Goal: Task Accomplishment & Management: Use online tool/utility

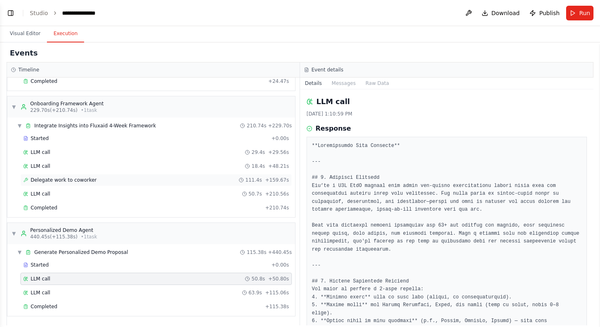
click at [122, 176] on div "Delegate work to coworker 111.4s + 159.67s" at bounding box center [155, 180] width 271 height 12
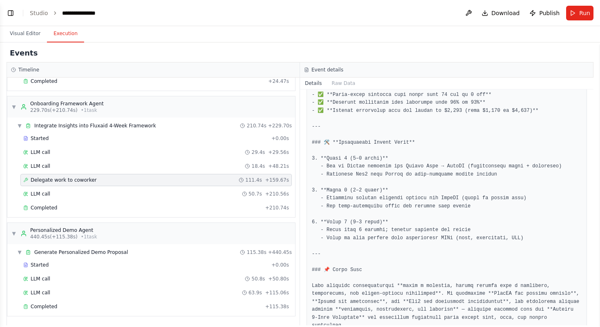
scroll to position [1140, 0]
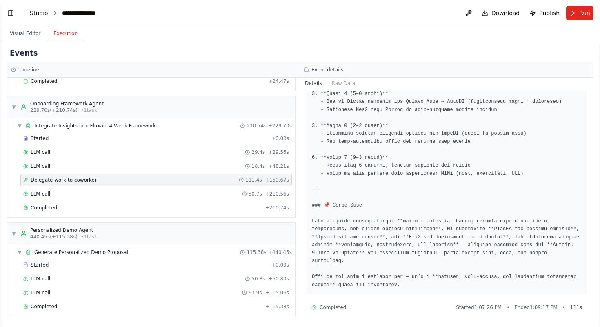
click at [32, 12] on link "Studio" at bounding box center [39, 13] width 18 height 7
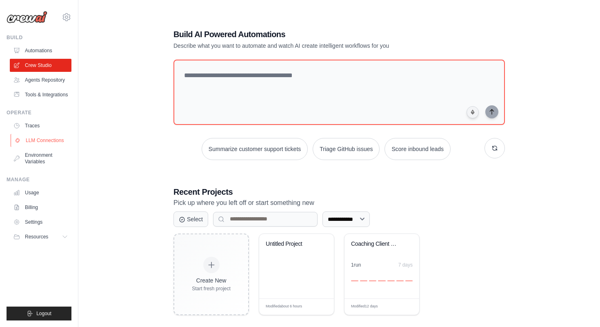
click at [48, 140] on link "LLM Connections" at bounding box center [42, 140] width 62 height 13
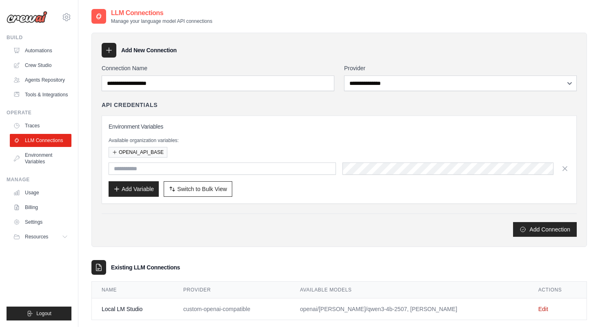
scroll to position [16, 0]
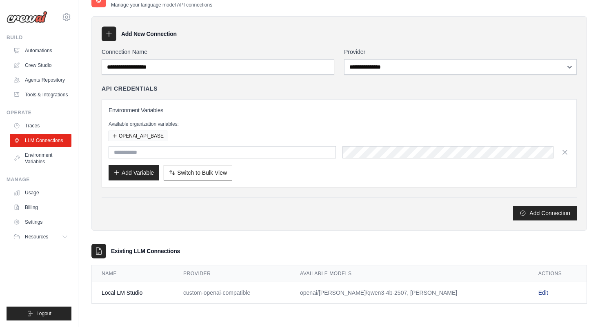
click at [538, 292] on link "Edit" at bounding box center [543, 292] width 10 height 7
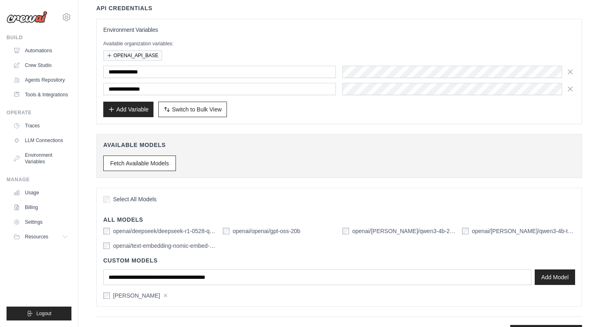
scroll to position [89, 0]
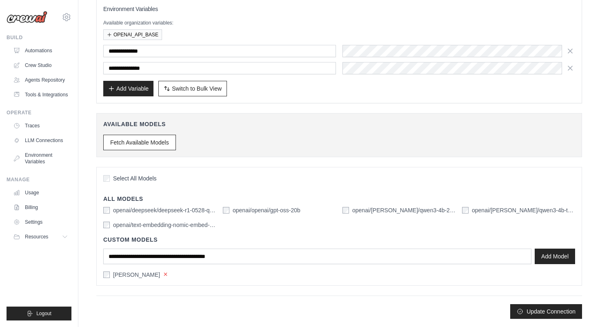
click at [163, 274] on button "×" at bounding box center [165, 273] width 4 height 7
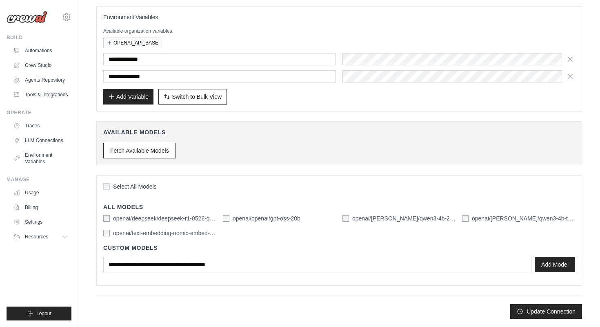
click at [268, 236] on div "openai/deepseek/deepseek-r1-0528-qwen3-8b openai/openai/gpt-oss-20b openai/qwen…" at bounding box center [339, 225] width 472 height 23
click at [544, 311] on button "Update Connection" at bounding box center [546, 310] width 72 height 15
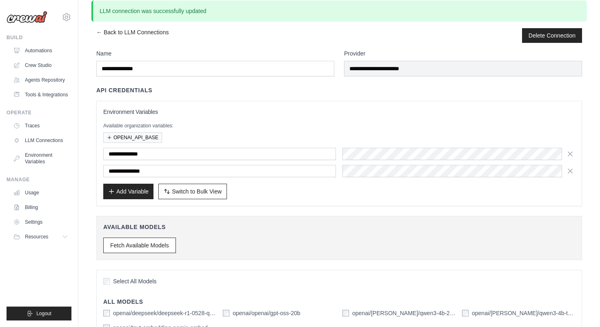
scroll to position [0, 0]
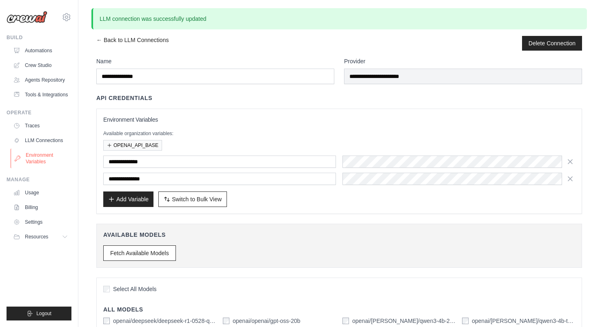
click at [48, 152] on link "Environment Variables" at bounding box center [42, 158] width 62 height 20
click at [52, 141] on link "LLM Connections" at bounding box center [42, 140] width 62 height 13
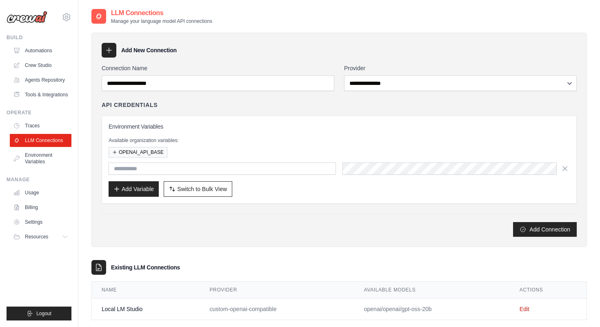
scroll to position [16, 0]
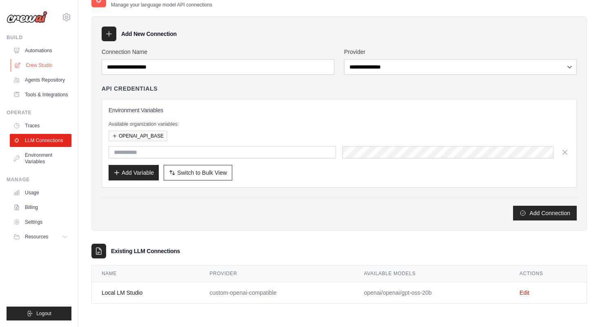
click at [51, 62] on link "Crew Studio" at bounding box center [42, 65] width 62 height 13
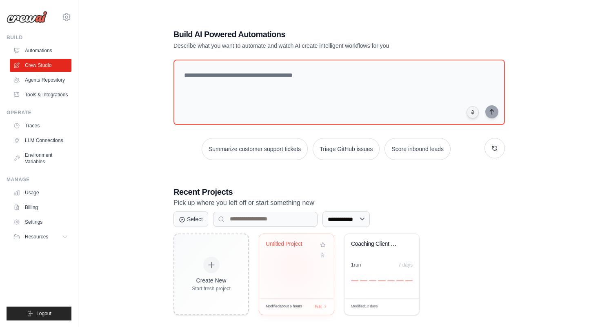
click at [294, 267] on div "Untitled Project" at bounding box center [296, 266] width 75 height 64
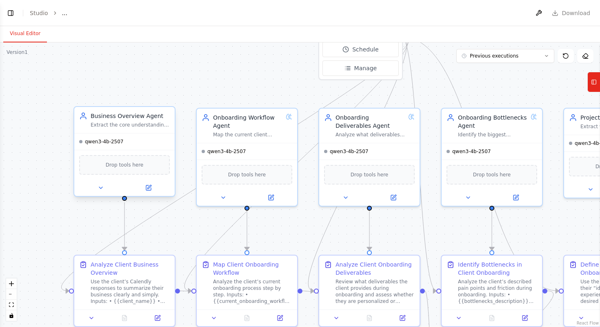
click at [144, 149] on div "qwen3-4b-2507" at bounding box center [124, 141] width 100 height 16
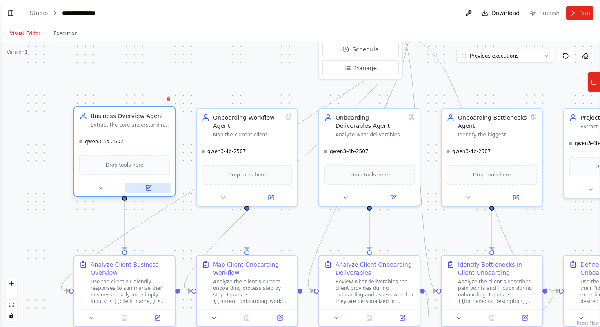
click at [147, 192] on button at bounding box center [148, 188] width 46 height 10
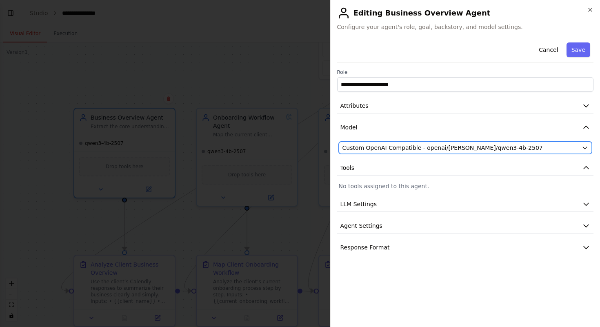
click at [457, 148] on span "Custom OpenAI Compatible - openai/qwen/qwen3-4b-2507" at bounding box center [442, 148] width 200 height 8
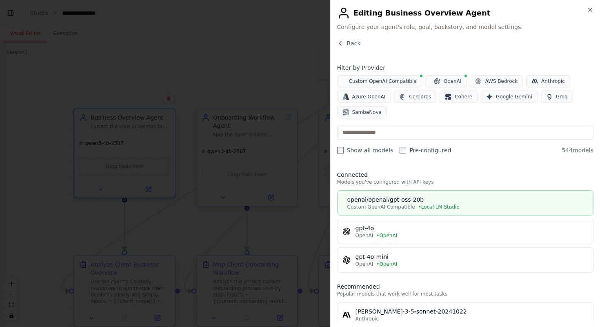
click at [452, 199] on div "openai/openai/gpt-oss-20b" at bounding box center [467, 199] width 241 height 8
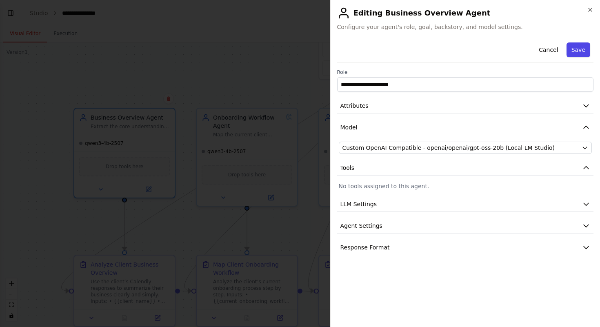
click at [578, 54] on button "Save" at bounding box center [578, 49] width 24 height 15
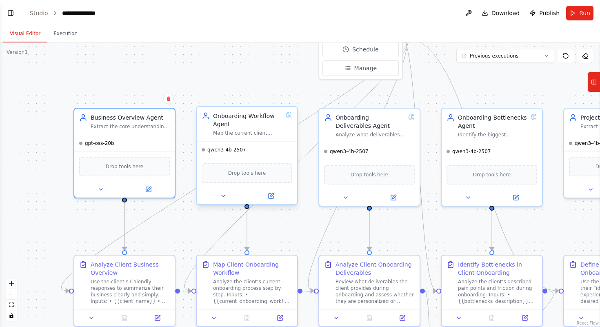
click at [276, 149] on div "qwen3-4b-2507" at bounding box center [247, 150] width 100 height 16
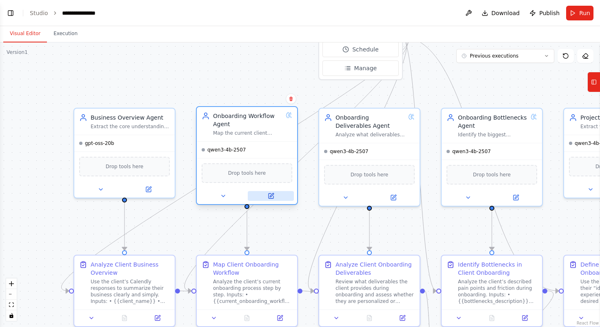
click at [272, 197] on icon at bounding box center [270, 195] width 5 height 5
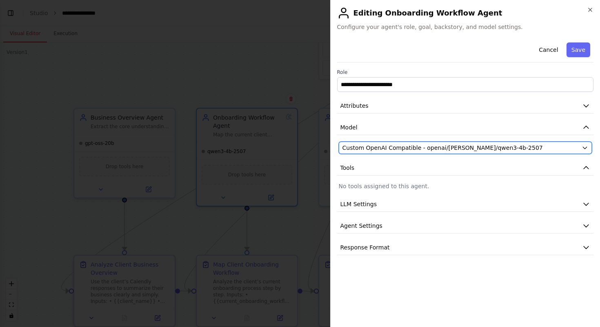
click at [429, 149] on span "Custom OpenAI Compatible - openai/qwen/qwen3-4b-2507" at bounding box center [442, 148] width 200 height 8
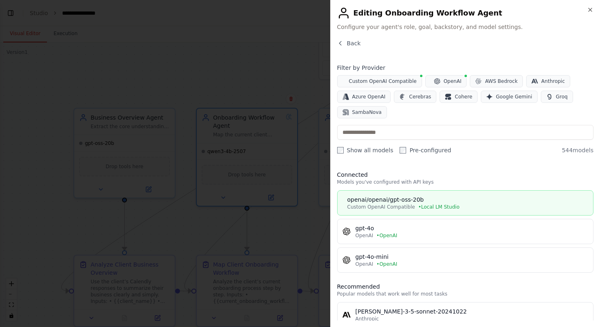
click at [448, 197] on div "openai/openai/gpt-oss-20b" at bounding box center [467, 199] width 241 height 8
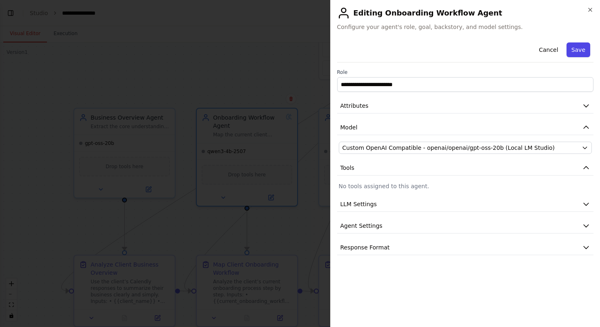
click at [580, 51] on button "Save" at bounding box center [578, 49] width 24 height 15
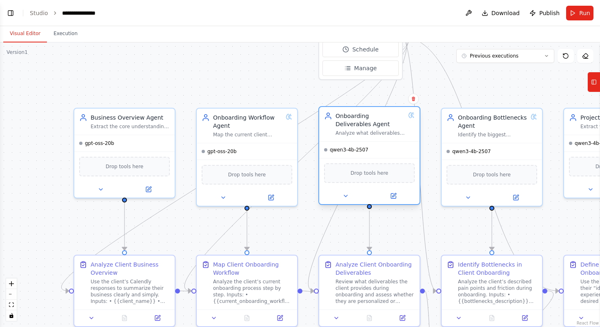
click at [399, 138] on div "Onboarding Deliverables Agent Analyze what deliverables the client currently pr…" at bounding box center [369, 124] width 100 height 34
click at [397, 195] on button at bounding box center [393, 196] width 46 height 10
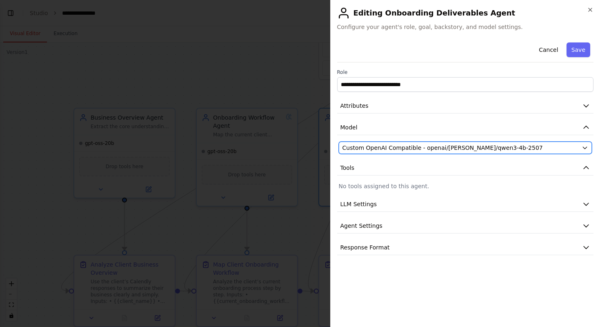
click at [518, 143] on button "Custom OpenAI Compatible - openai/qwen/qwen3-4b-2507" at bounding box center [465, 148] width 253 height 12
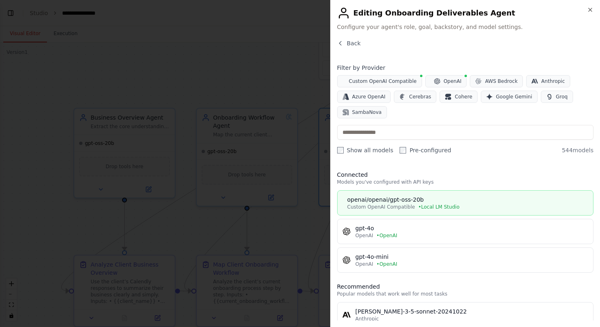
click at [444, 204] on span "• Local LM Studio" at bounding box center [438, 207] width 41 height 7
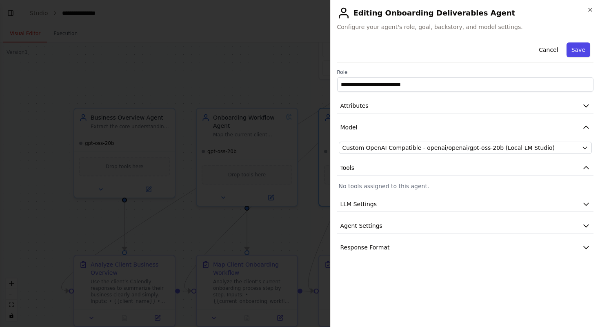
click at [580, 50] on button "Save" at bounding box center [578, 49] width 24 height 15
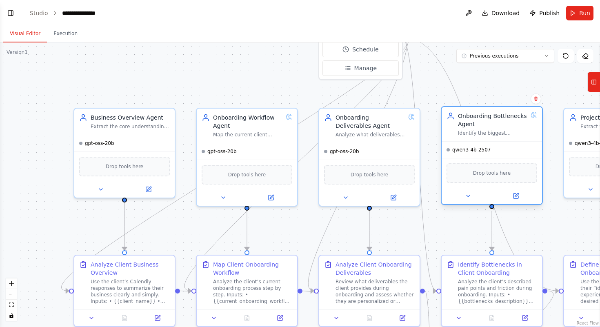
click at [500, 148] on div "qwen3-4b-2507" at bounding box center [491, 150] width 100 height 16
click at [515, 199] on icon at bounding box center [515, 196] width 7 height 7
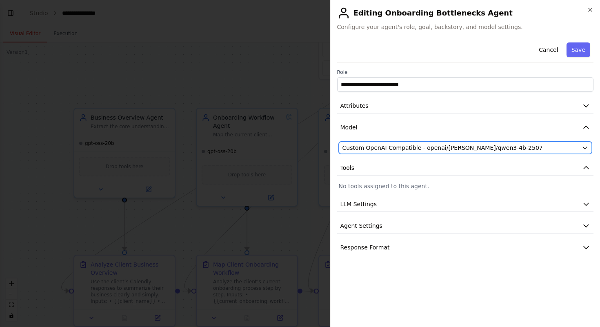
click at [526, 150] on div "Custom OpenAI Compatible - openai/qwen/qwen3-4b-2507" at bounding box center [460, 148] width 236 height 8
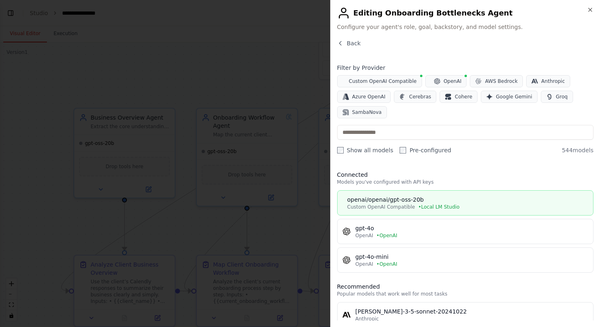
click at [476, 207] on div "Custom OpenAI Compatible • Local LM Studio" at bounding box center [467, 207] width 241 height 7
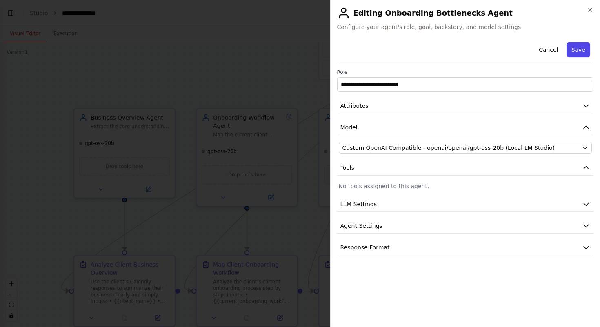
click at [581, 47] on button "Save" at bounding box center [578, 49] width 24 height 15
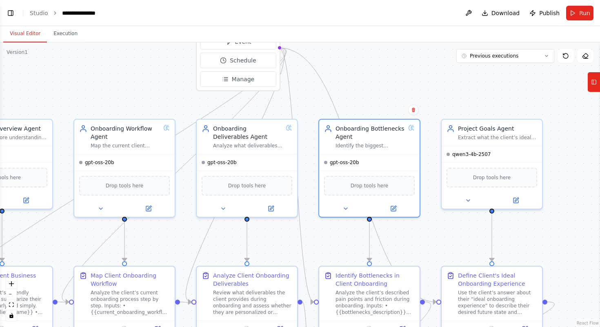
drag, startPoint x: 509, startPoint y: 88, endPoint x: 385, endPoint y: 99, distance: 124.1
click at [385, 99] on div ".deletable-edge-delete-btn { width: 20px; height: 20px; border: 0px solid #ffff…" at bounding box center [300, 184] width 600 height 284
click at [489, 152] on div "qwen3-4b-2507" at bounding box center [490, 152] width 100 height 16
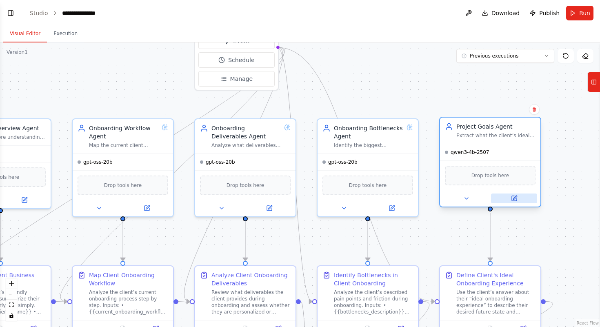
click at [515, 198] on icon at bounding box center [515, 197] width 4 height 4
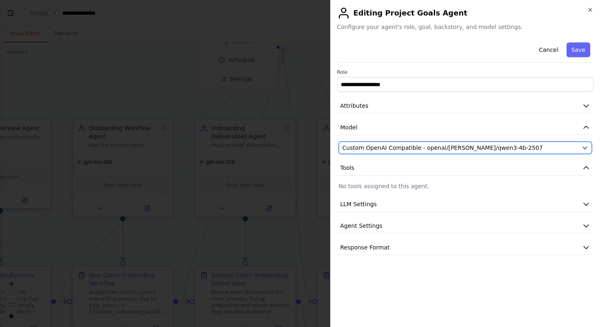
click at [550, 146] on div "Custom OpenAI Compatible - openai/qwen/qwen3-4b-2507" at bounding box center [460, 148] width 236 height 8
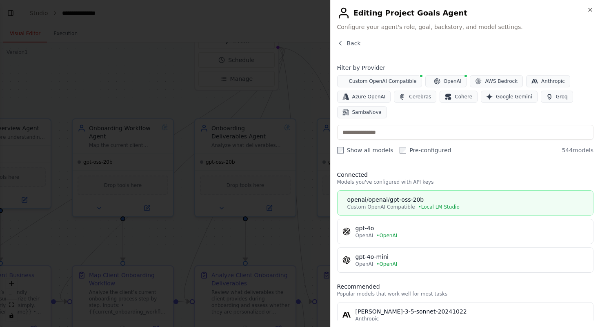
click at [468, 199] on div "openai/openai/gpt-oss-20b" at bounding box center [467, 199] width 241 height 8
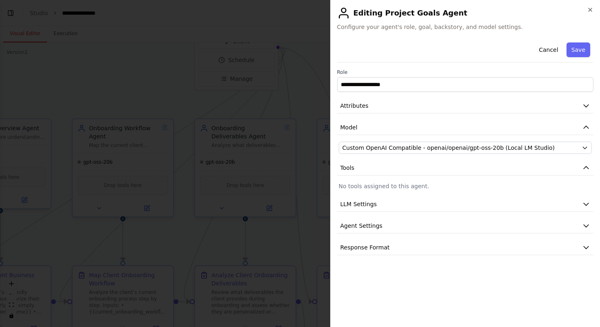
click at [582, 41] on div "Cancel Save" at bounding box center [465, 50] width 257 height 23
click at [581, 47] on button "Save" at bounding box center [578, 49] width 24 height 15
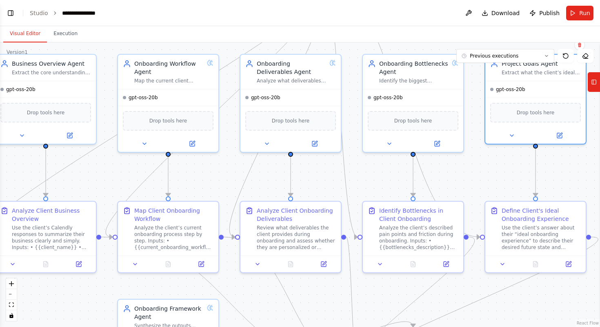
drag, startPoint x: 373, startPoint y: 98, endPoint x: 422, endPoint y: 27, distance: 86.3
click at [422, 27] on div "Visual Editor Execution Version 1 Previous executions Show Tools Hide Agents Tr…" at bounding box center [300, 176] width 600 height 301
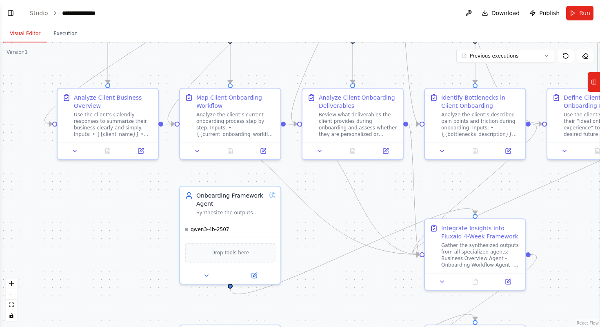
drag, startPoint x: 365, startPoint y: 175, endPoint x: 432, endPoint y: 49, distance: 143.2
click at [432, 49] on div ".deletable-edge-delete-btn { width: 20px; height: 20px; border: 0px solid #ffff…" at bounding box center [300, 184] width 600 height 284
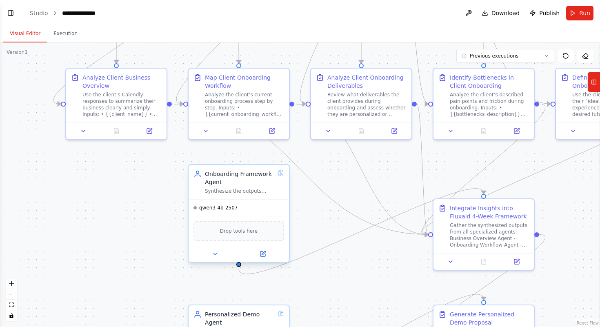
click at [263, 206] on div "qwen3-4b-2507" at bounding box center [238, 207] width 100 height 16
click at [261, 256] on icon at bounding box center [262, 253] width 5 height 5
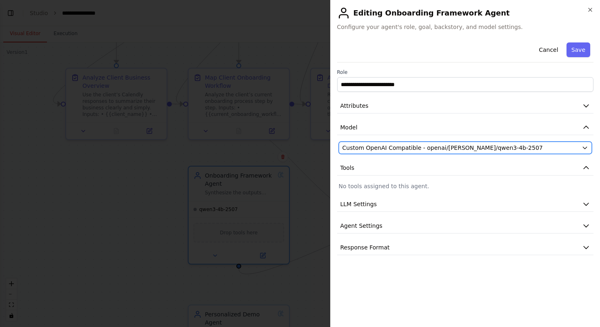
click at [479, 144] on span "Custom OpenAI Compatible - openai/qwen/qwen3-4b-2507" at bounding box center [442, 148] width 200 height 8
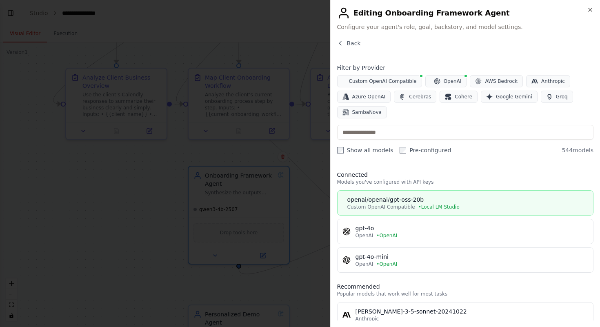
click at [449, 203] on div "openai/openai/gpt-oss-20b" at bounding box center [467, 199] width 241 height 8
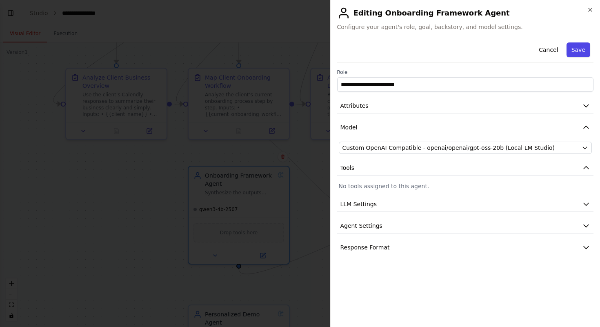
click at [580, 55] on button "Save" at bounding box center [578, 49] width 24 height 15
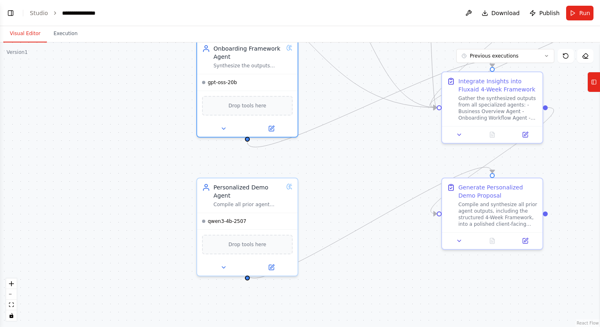
drag, startPoint x: 322, startPoint y: 236, endPoint x: 331, endPoint y: 109, distance: 127.1
click at [331, 109] on div ".deletable-edge-delete-btn { width: 20px; height: 20px; border: 0px solid #ffff…" at bounding box center [300, 184] width 600 height 284
click at [268, 211] on div "qwen3-4b-2507" at bounding box center [247, 219] width 100 height 16
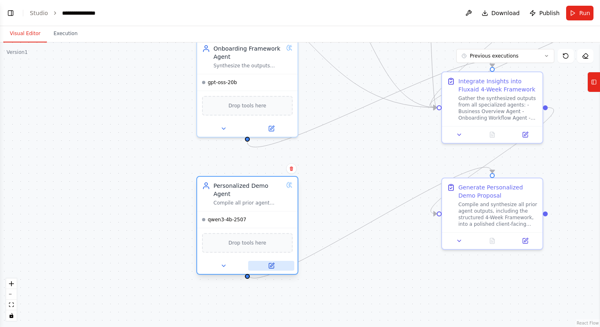
click at [272, 263] on icon at bounding box center [271, 265] width 5 height 5
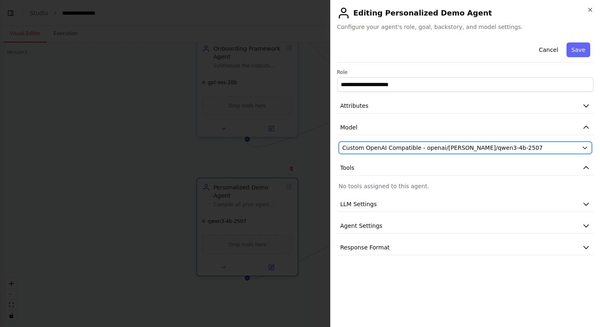
click at [453, 146] on span "Custom OpenAI Compatible - openai/qwen/qwen3-4b-2507" at bounding box center [442, 148] width 200 height 8
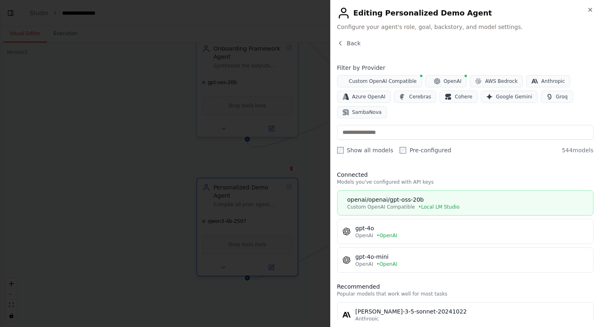
click at [443, 199] on div "openai/openai/gpt-oss-20b" at bounding box center [467, 199] width 241 height 8
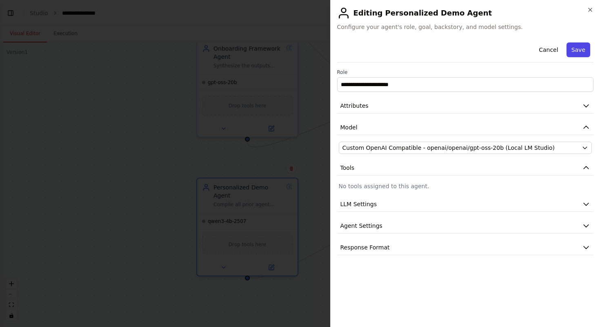
click at [580, 46] on button "Save" at bounding box center [578, 49] width 24 height 15
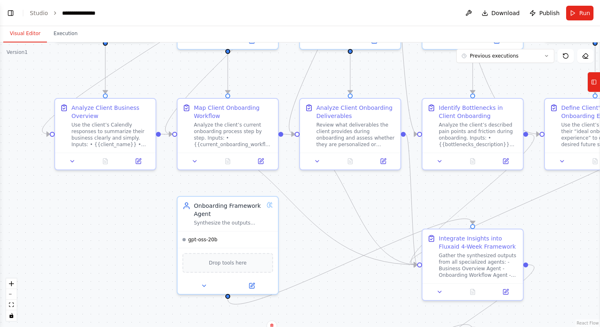
drag, startPoint x: 357, startPoint y: 134, endPoint x: 337, endPoint y: 290, distance: 157.2
click at [337, 290] on div ".deletable-edge-delete-btn { width: 20px; height: 20px; border: 0px solid #ffff…" at bounding box center [300, 184] width 600 height 284
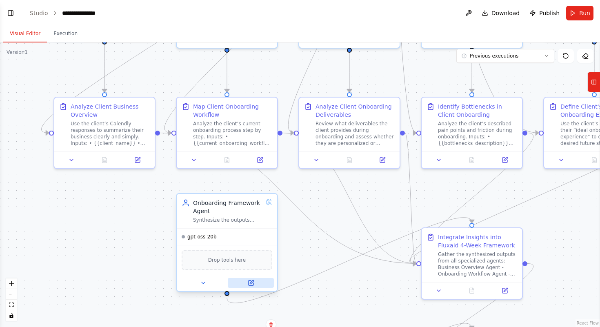
click at [244, 283] on button at bounding box center [251, 283] width 46 height 10
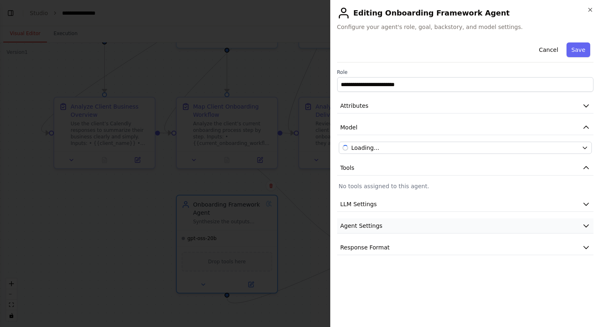
click at [435, 225] on button "Agent Settings" at bounding box center [465, 225] width 257 height 15
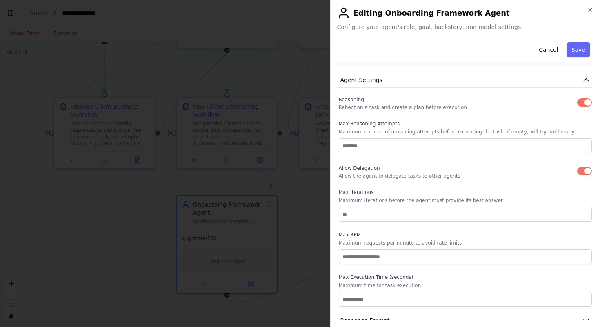
scroll to position [160, 0]
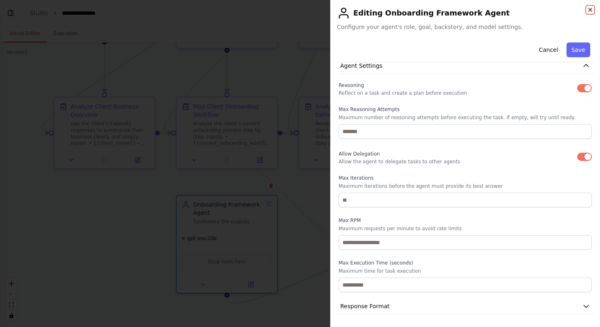
click at [591, 10] on icon "button" at bounding box center [589, 9] width 3 height 3
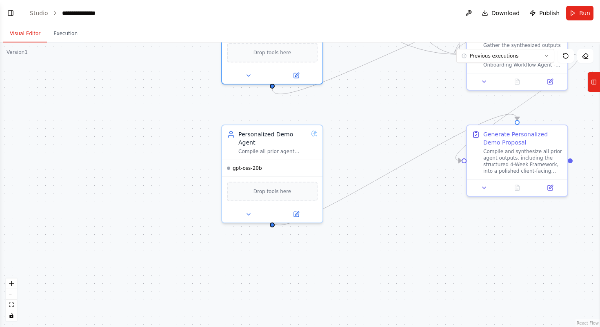
drag, startPoint x: 316, startPoint y: 255, endPoint x: 361, endPoint y: 47, distance: 212.7
click at [361, 47] on div ".deletable-edge-delete-btn { width: 20px; height: 20px; border: 0px solid #ffff…" at bounding box center [300, 184] width 600 height 284
click at [297, 210] on icon at bounding box center [296, 212] width 4 height 4
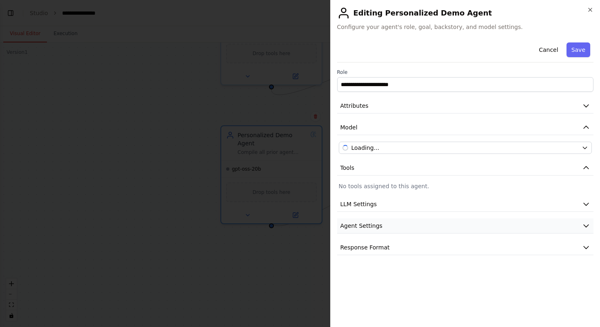
click at [454, 228] on button "Agent Settings" at bounding box center [465, 225] width 257 height 15
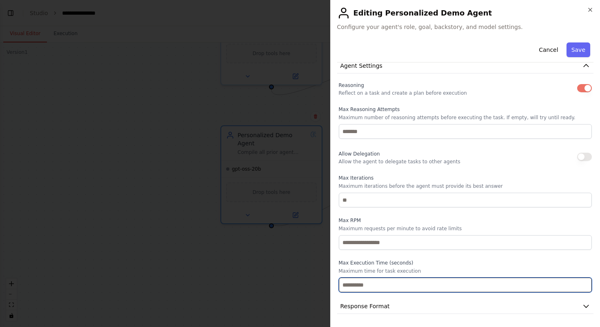
click at [450, 281] on input "number" at bounding box center [465, 284] width 253 height 15
type input "***"
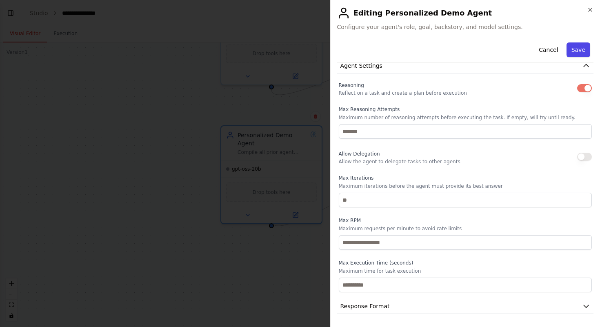
click at [581, 49] on button "Save" at bounding box center [578, 49] width 24 height 15
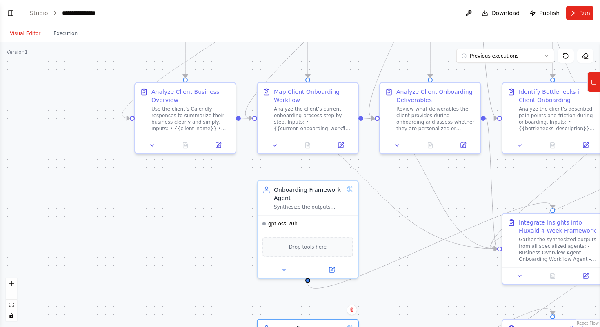
drag, startPoint x: 143, startPoint y: 90, endPoint x: 179, endPoint y: 283, distance: 196.3
click at [179, 289] on div ".deletable-edge-delete-btn { width: 20px; height: 20px; border: 0px solid #ffff…" at bounding box center [300, 184] width 600 height 284
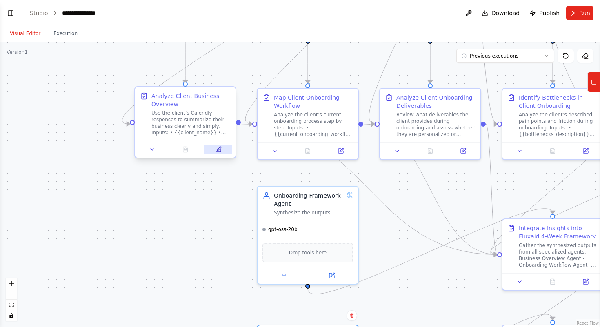
click at [214, 150] on button at bounding box center [218, 149] width 28 height 10
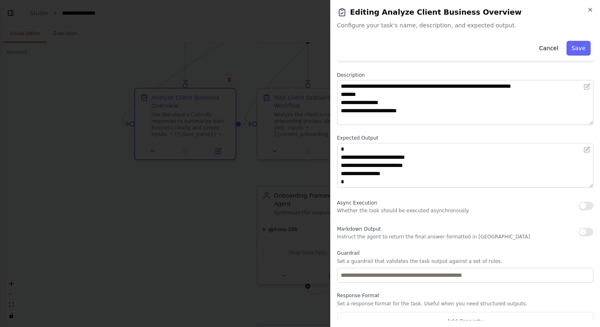
scroll to position [42, 0]
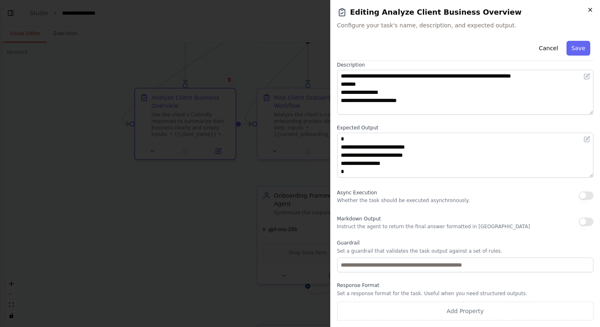
click at [591, 11] on icon "button" at bounding box center [590, 10] width 7 height 7
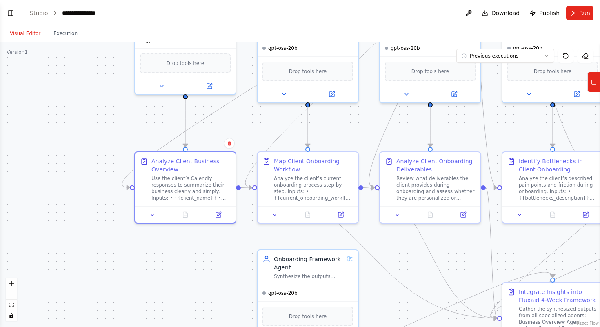
drag, startPoint x: 272, startPoint y: 57, endPoint x: 273, endPoint y: 215, distance: 158.3
click at [273, 216] on div ".deletable-edge-delete-btn { width: 20px; height: 20px; border: 0px solid #ffff…" at bounding box center [300, 184] width 600 height 284
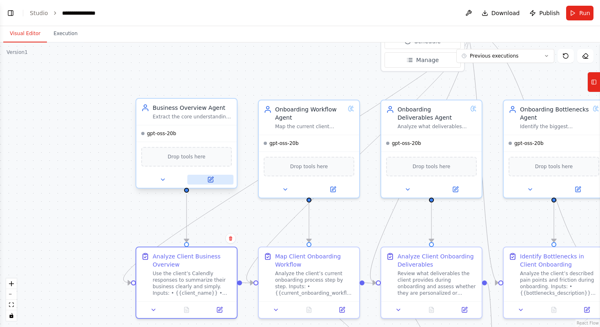
click at [210, 183] on button at bounding box center [210, 180] width 46 height 10
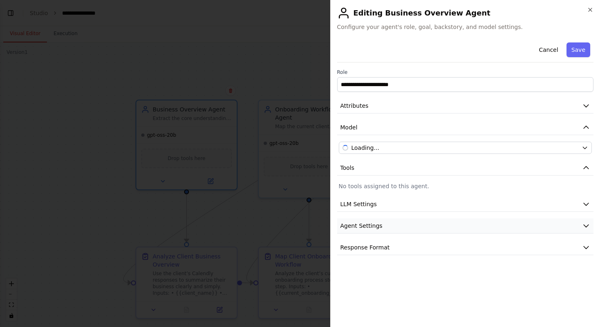
click at [441, 227] on button "Agent Settings" at bounding box center [465, 225] width 257 height 15
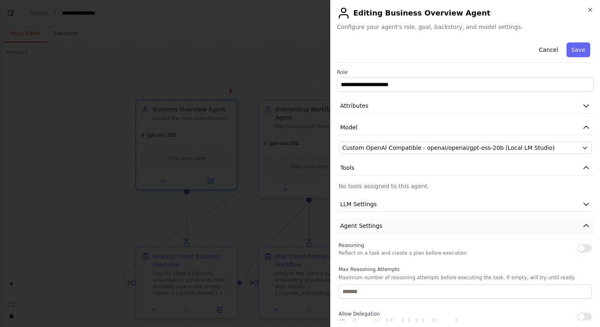
scroll to position [160, 0]
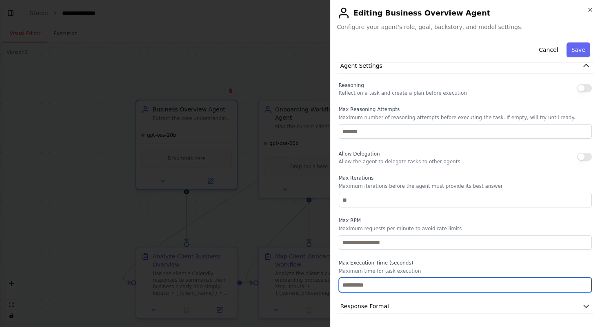
click at [439, 280] on input "number" at bounding box center [465, 284] width 253 height 15
type input "***"
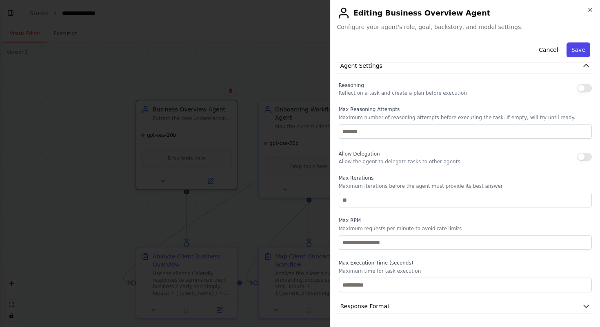
click at [579, 52] on button "Save" at bounding box center [578, 49] width 24 height 15
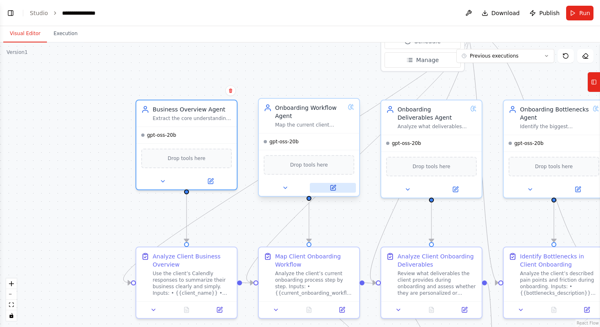
click at [332, 189] on icon at bounding box center [332, 187] width 5 height 5
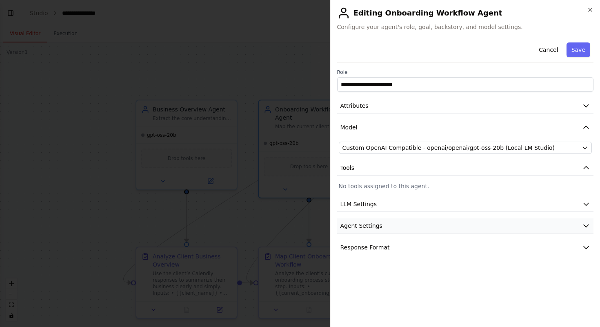
click at [471, 222] on button "Agent Settings" at bounding box center [465, 225] width 257 height 15
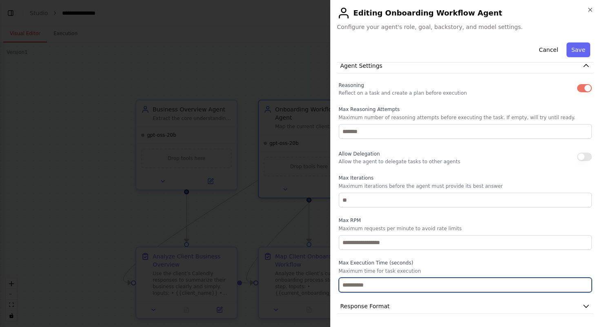
click at [456, 282] on input "number" at bounding box center [465, 284] width 253 height 15
type input "***"
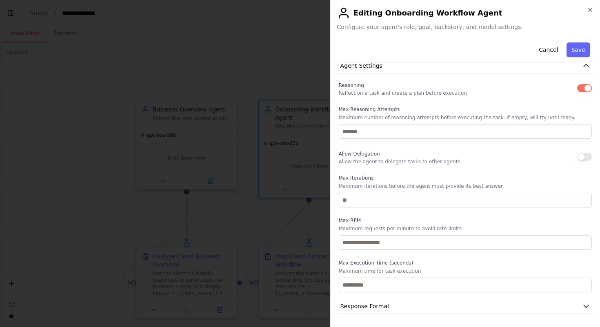
click at [586, 36] on div "**********" at bounding box center [465, 163] width 270 height 327
click at [584, 51] on button "Save" at bounding box center [578, 49] width 24 height 15
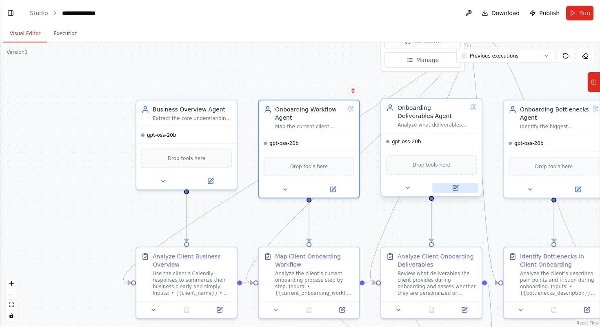
click at [453, 186] on icon at bounding box center [455, 187] width 5 height 5
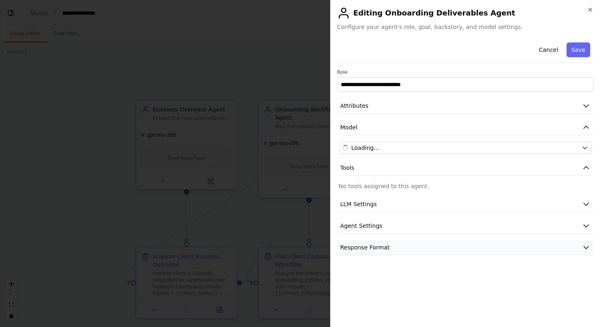
click at [489, 241] on button "Response Format" at bounding box center [465, 247] width 257 height 15
click at [491, 218] on button "Agent Settings" at bounding box center [465, 225] width 257 height 15
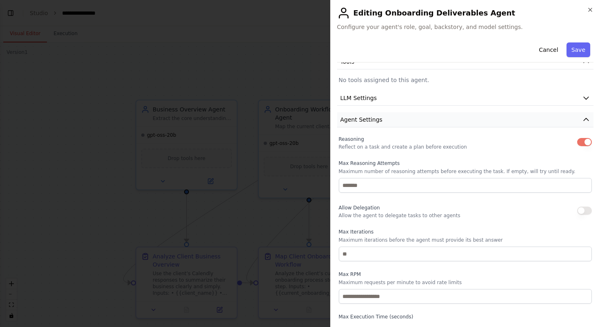
scroll to position [198, 0]
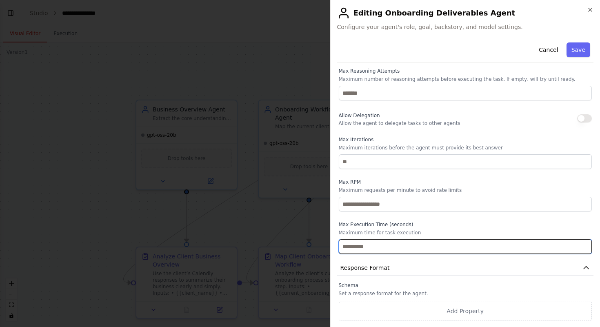
click at [474, 247] on input "number" at bounding box center [465, 246] width 253 height 15
type input "***"
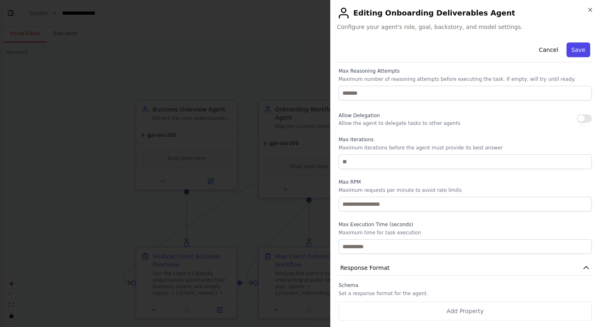
click at [580, 48] on button "Save" at bounding box center [578, 49] width 24 height 15
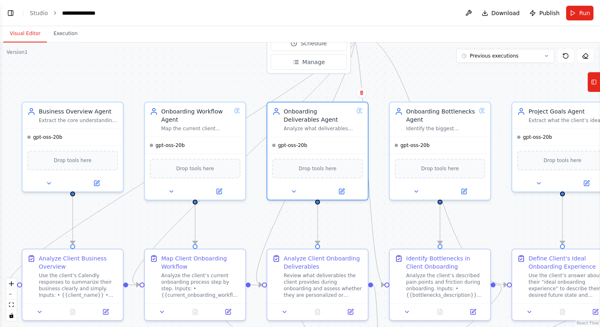
drag, startPoint x: 494, startPoint y: 84, endPoint x: 277, endPoint y: 71, distance: 217.9
click at [277, 71] on div ".deletable-edge-delete-btn { width: 20px; height: 20px; border: 0px solid #ffff…" at bounding box center [300, 184] width 600 height 284
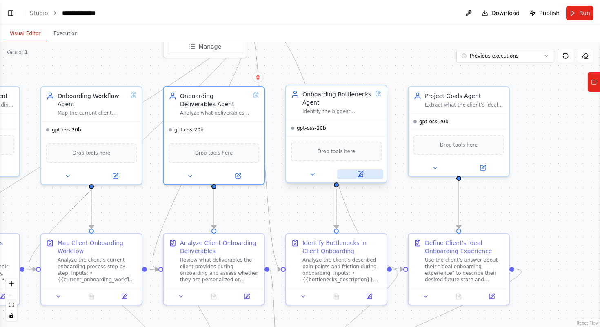
click at [356, 175] on button at bounding box center [360, 174] width 46 height 10
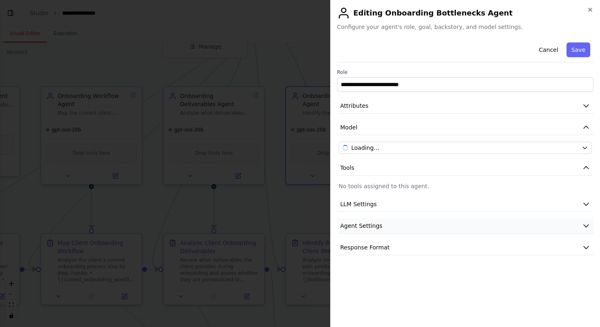
click at [523, 219] on button "Agent Settings" at bounding box center [465, 225] width 257 height 15
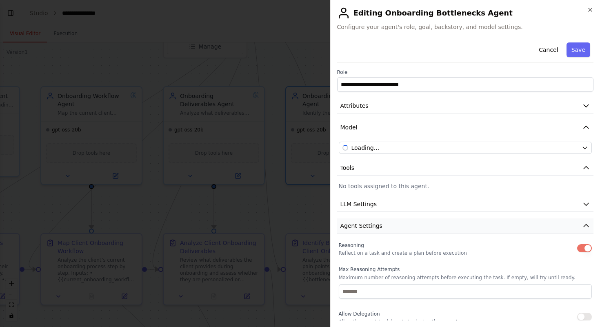
scroll to position [160, 0]
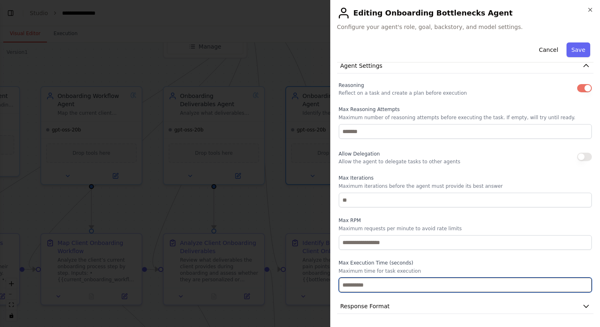
click at [487, 285] on input "number" at bounding box center [465, 284] width 253 height 15
type input "***"
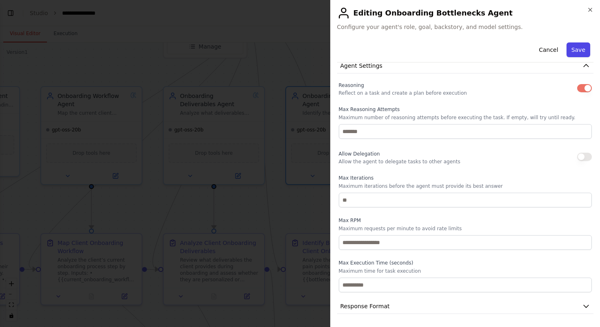
click at [580, 52] on button "Save" at bounding box center [578, 49] width 24 height 15
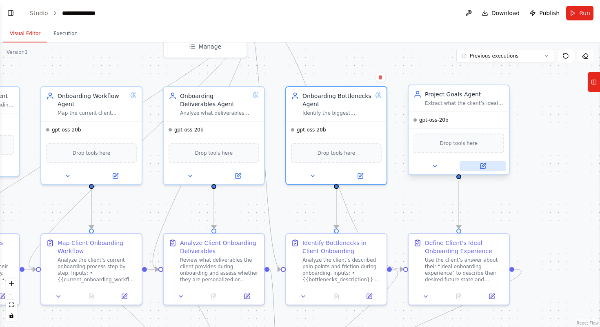
click at [484, 170] on button at bounding box center [482, 166] width 46 height 10
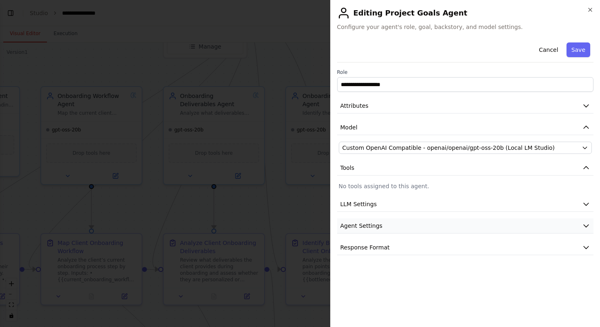
click at [497, 225] on button "Agent Settings" at bounding box center [465, 225] width 257 height 15
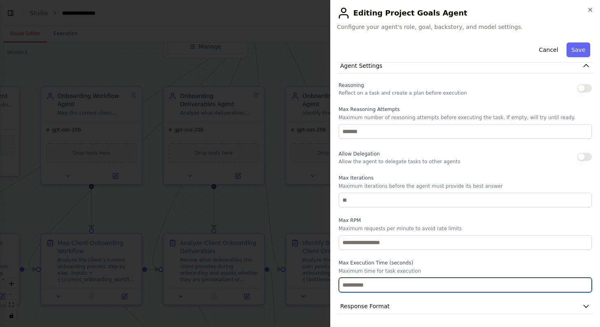
click at [469, 283] on input "number" at bounding box center [465, 284] width 253 height 15
type input "***"
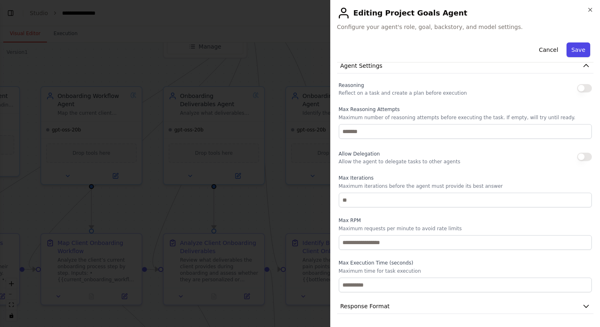
click at [585, 48] on button "Save" at bounding box center [578, 49] width 24 height 15
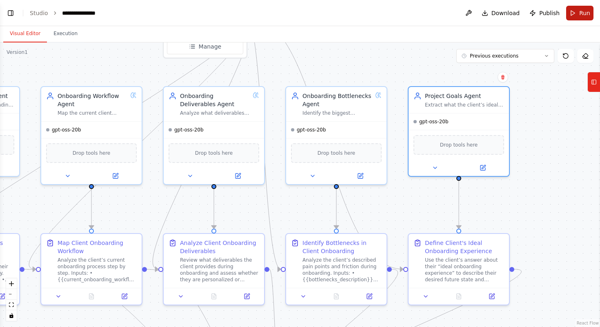
click at [576, 10] on button "Run" at bounding box center [579, 13] width 27 height 15
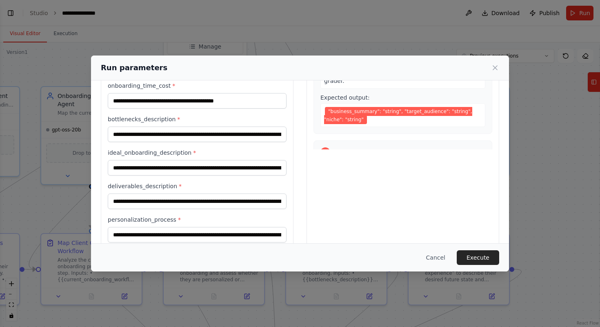
scroll to position [143, 0]
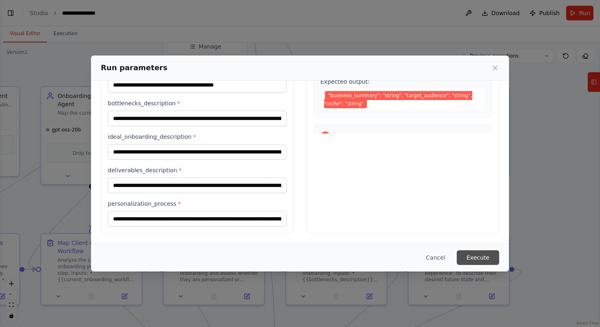
click at [485, 257] on button "Execute" at bounding box center [477, 257] width 42 height 15
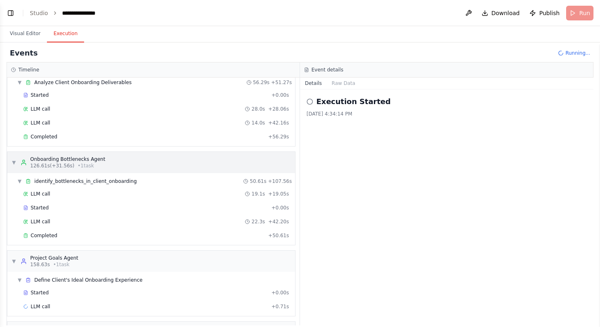
scroll to position [239, 0]
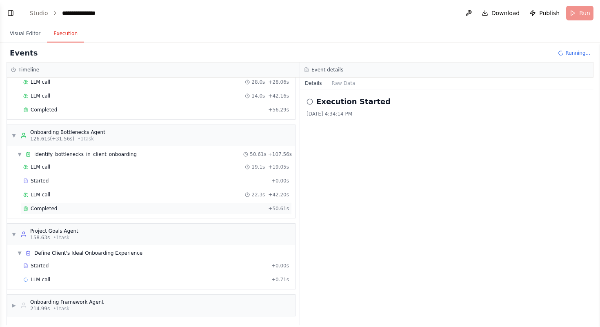
click at [236, 208] on div "Completed" at bounding box center [143, 208] width 241 height 7
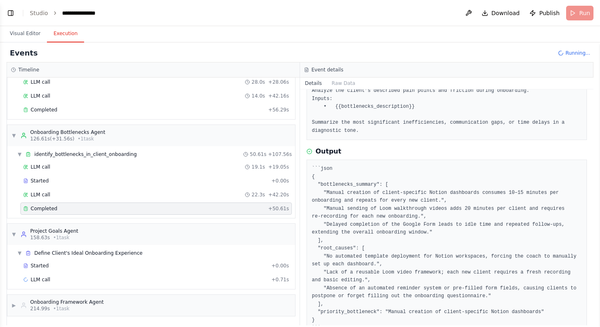
scroll to position [78, 0]
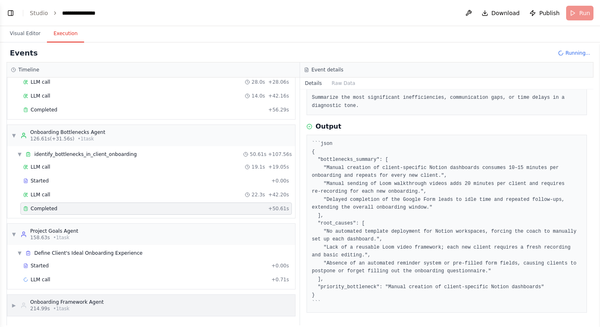
click at [168, 308] on div "▶ Onboarding Framework Agent 214.99s • 1 task" at bounding box center [151, 305] width 288 height 21
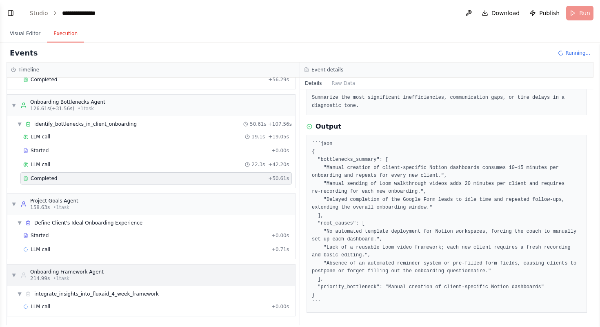
click at [186, 276] on div "▼ Onboarding Framework Agent 214.99s • 1 task" at bounding box center [151, 274] width 288 height 21
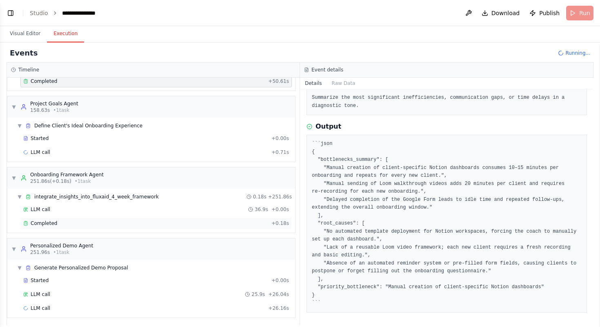
scroll to position [368, 0]
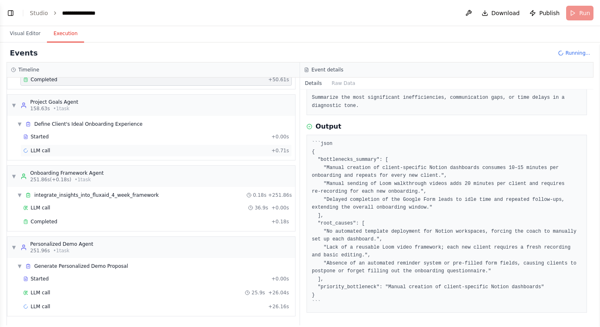
click at [150, 154] on div "LLM call + 0.71s" at bounding box center [155, 150] width 271 height 12
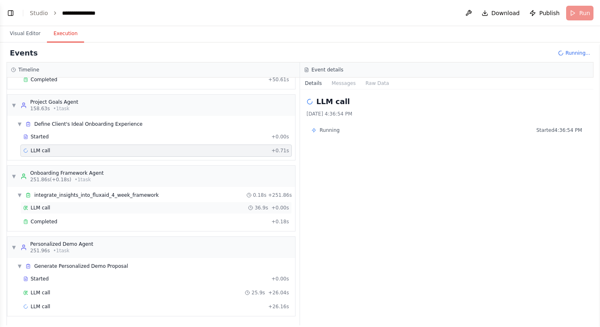
click at [174, 212] on div "LLM call 36.9s + 0.00s" at bounding box center [155, 208] width 271 height 12
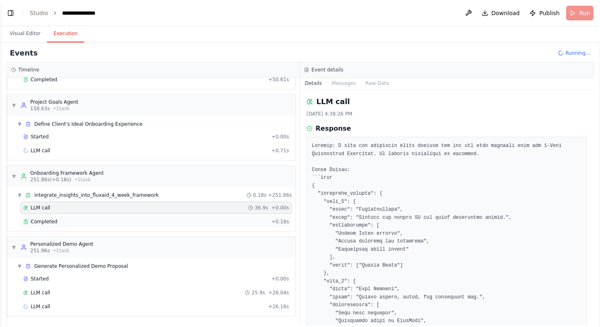
click at [175, 220] on div "Completed" at bounding box center [145, 221] width 245 height 7
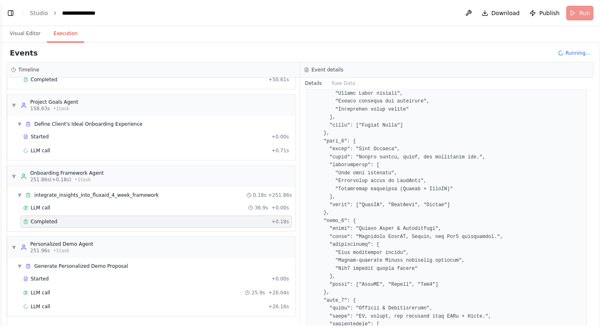
scroll to position [444, 0]
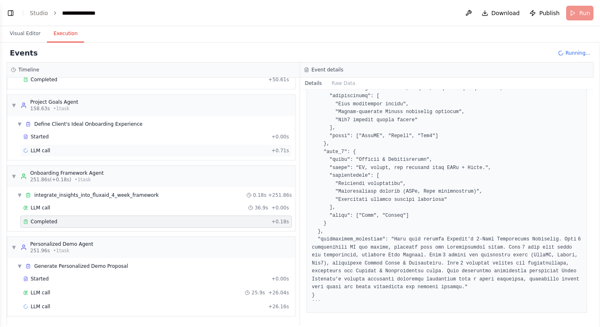
click at [203, 150] on div "LLM call + 0.71s" at bounding box center [156, 150] width 266 height 7
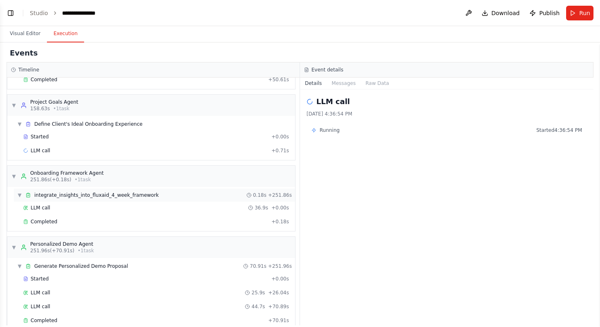
scroll to position [382, 0]
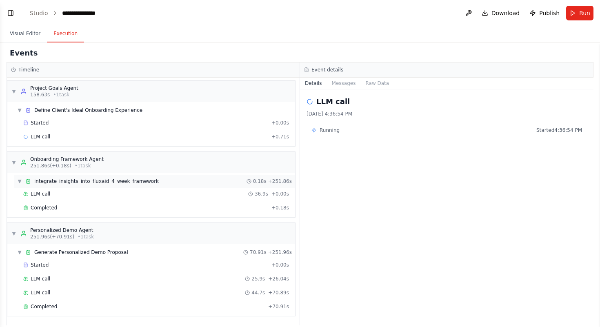
click at [168, 180] on div "▼ integrate_insights_into_fluxaid_4_week_framework 0.18s + 251.86s" at bounding box center [154, 181] width 281 height 13
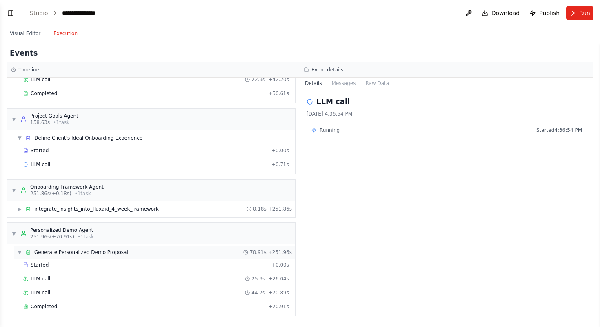
click at [188, 250] on div "▼ Generate Personalized Demo Proposal 70.91s + 251.96s" at bounding box center [154, 252] width 281 height 13
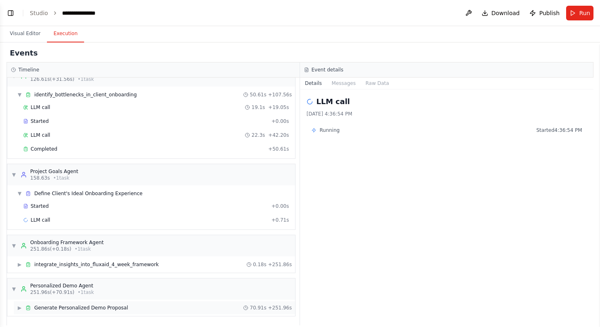
click at [194, 306] on div "▶ Generate Personalized Demo Proposal 70.91s + 251.96s" at bounding box center [154, 307] width 281 height 13
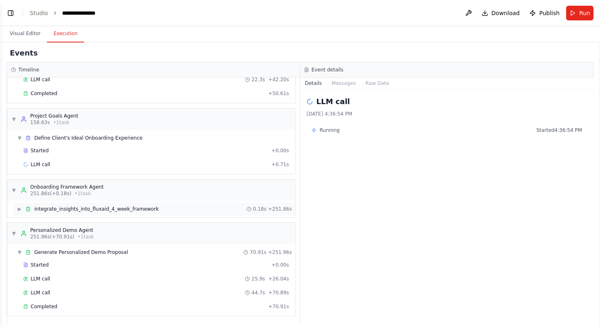
click at [191, 213] on div "▶ integrate_insights_into_fluxaid_4_week_framework 0.18s + 251.86s" at bounding box center [154, 208] width 281 height 13
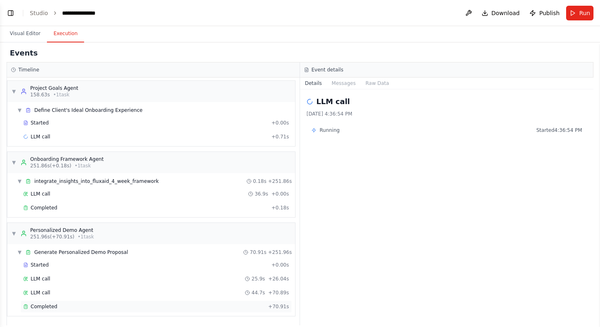
click at [165, 304] on div "Completed" at bounding box center [143, 306] width 241 height 7
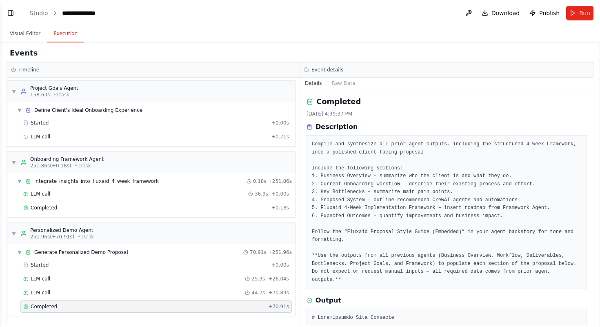
click at [62, 143] on div "Started + 0.00s LLM call + 0.71s" at bounding box center [154, 131] width 281 height 28
click at [68, 139] on div "LLM call + 0.71s" at bounding box center [156, 136] width 266 height 7
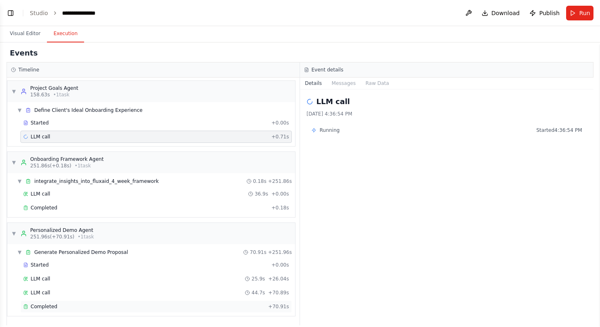
click at [216, 306] on div "Completed" at bounding box center [143, 306] width 241 height 7
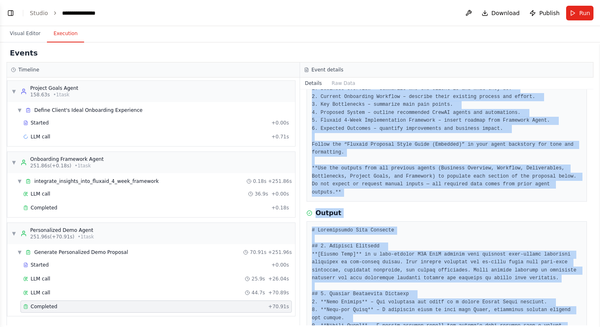
scroll to position [73, 0]
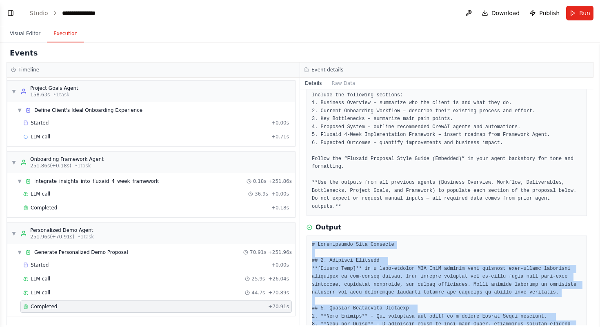
drag, startPoint x: 513, startPoint y: 308, endPoint x: 309, endPoint y: 246, distance: 212.8
copy pre "# Personalized Demo Proposal ## 1. Business Overview **[Client Name]** is a fas…"
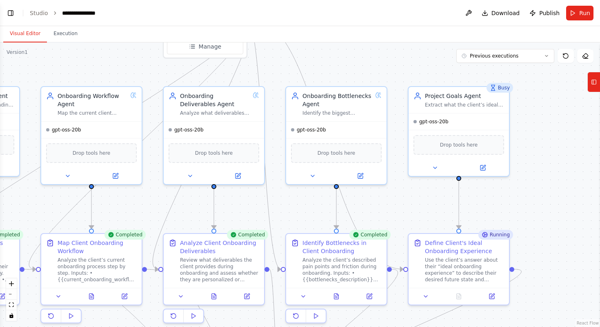
click at [25, 33] on button "Visual Editor" at bounding box center [25, 33] width 44 height 17
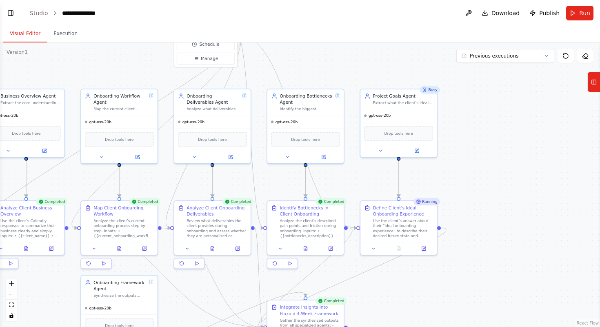
click at [431, 91] on div "Busy" at bounding box center [429, 89] width 20 height 7
click at [423, 204] on div "Running" at bounding box center [426, 201] width 27 height 7
click at [479, 169] on div ".deletable-edge-delete-btn { width: 20px; height: 20px; border: 0px solid #ffff…" at bounding box center [300, 184] width 600 height 284
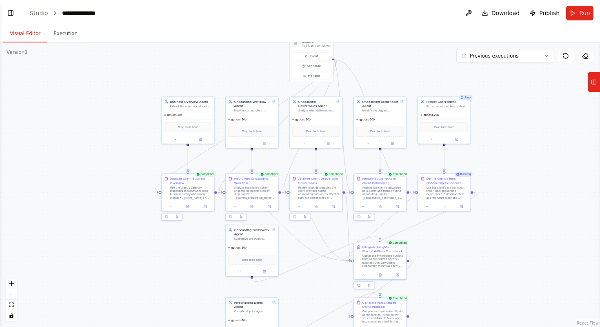
drag, startPoint x: 460, startPoint y: 244, endPoint x: 480, endPoint y: 225, distance: 27.4
click at [480, 225] on div ".deletable-edge-delete-btn { width: 20px; height: 20px; border: 0px solid #ffff…" at bounding box center [300, 184] width 600 height 284
click at [37, 10] on link "Studio" at bounding box center [39, 13] width 18 height 7
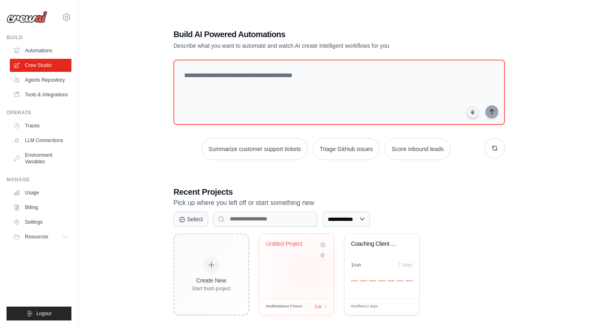
click at [306, 270] on div "Untitled Project" at bounding box center [296, 266] width 75 height 64
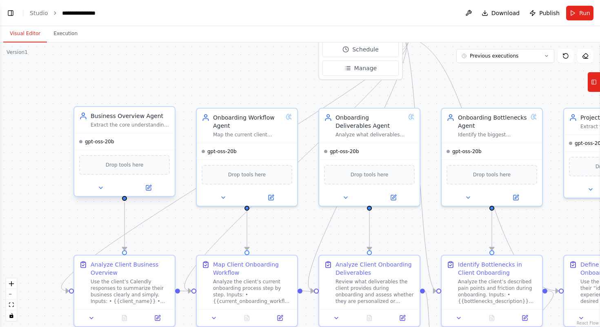
click at [151, 145] on div "gpt-oss-20b" at bounding box center [124, 141] width 100 height 16
click at [153, 190] on button at bounding box center [148, 188] width 46 height 10
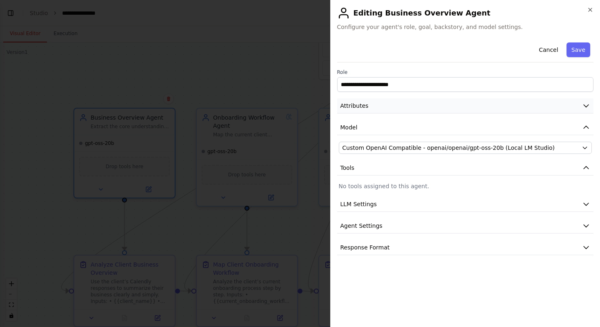
click at [426, 108] on button "Attributes" at bounding box center [465, 105] width 257 height 15
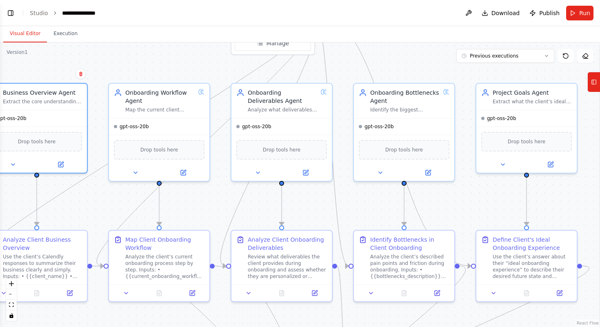
drag, startPoint x: 440, startPoint y: 99, endPoint x: 352, endPoint y: 74, distance: 91.2
click at [352, 74] on div ".deletable-edge-delete-btn { width: 20px; height: 20px; border: 0px solid #ffff…" at bounding box center [300, 184] width 600 height 284
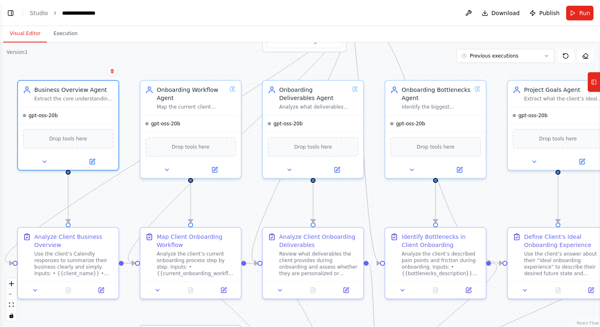
drag, startPoint x: 414, startPoint y: 69, endPoint x: 448, endPoint y: 65, distance: 34.9
click at [449, 65] on div ".deletable-edge-delete-btn { width: 20px; height: 20px; border: 0px solid #ffff…" at bounding box center [300, 184] width 600 height 284
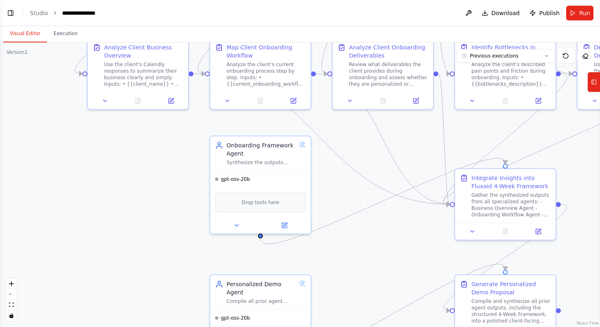
drag, startPoint x: 250, startPoint y: 207, endPoint x: 316, endPoint y: 19, distance: 199.2
click at [316, 19] on main "**********" at bounding box center [300, 163] width 600 height 327
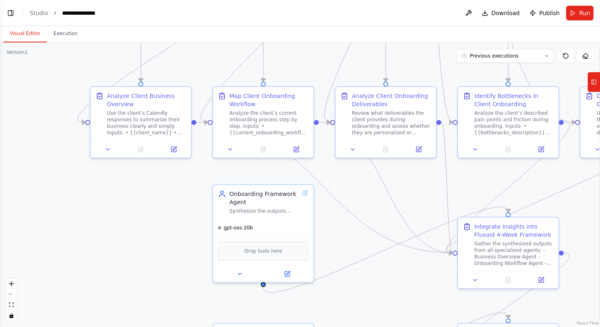
drag, startPoint x: 173, startPoint y: 155, endPoint x: 176, endPoint y: 203, distance: 48.6
click at [176, 203] on div ".deletable-edge-delete-btn { width: 20px; height: 20px; border: 0px solid #ffff…" at bounding box center [300, 184] width 600 height 284
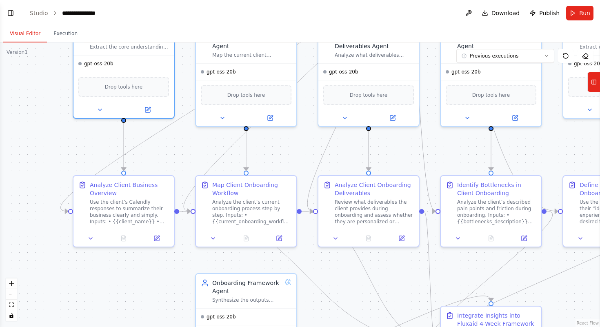
drag, startPoint x: 191, startPoint y: 173, endPoint x: 174, endPoint y: 261, distance: 90.6
click at [174, 261] on div ".deletable-edge-delete-btn { width: 20px; height: 20px; border: 0px solid #ffff…" at bounding box center [300, 184] width 600 height 284
click at [109, 111] on button at bounding box center [100, 108] width 46 height 10
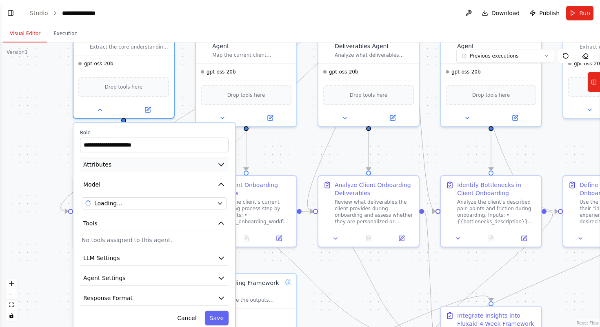
click at [153, 162] on button "Attributes" at bounding box center [154, 164] width 148 height 15
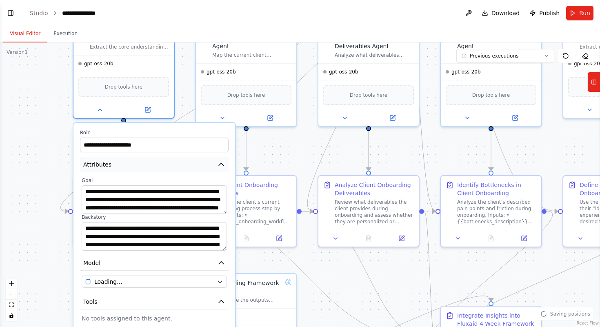
click at [172, 159] on button "Attributes" at bounding box center [154, 164] width 148 height 15
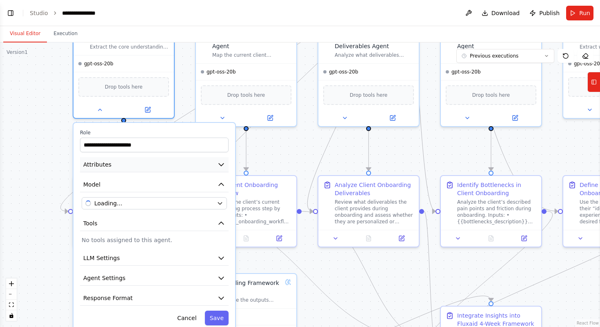
click at [197, 165] on button "Attributes" at bounding box center [154, 164] width 148 height 15
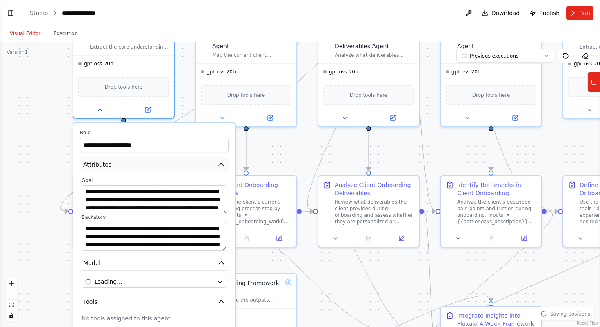
click at [210, 161] on button "Attributes" at bounding box center [154, 164] width 148 height 15
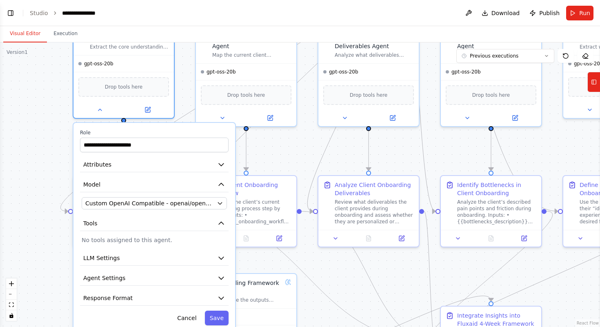
click at [35, 171] on div ".deletable-edge-delete-btn { width: 20px; height: 20px; border: 0px solid #ffff…" at bounding box center [300, 184] width 600 height 284
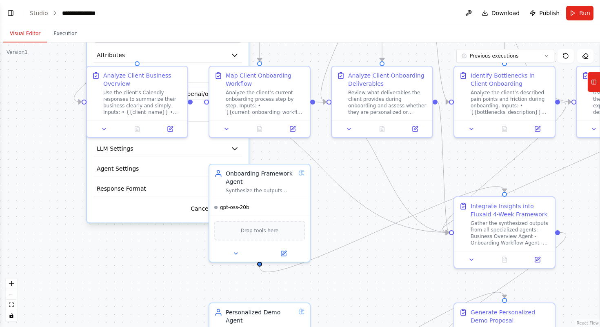
drag, startPoint x: 48, startPoint y: 284, endPoint x: 61, endPoint y: 175, distance: 109.3
click at [61, 175] on div ".deletable-edge-delete-btn { width: 20px; height: 20px; border: 0px solid #ffff…" at bounding box center [300, 184] width 600 height 284
click at [199, 215] on button "Cancel" at bounding box center [200, 209] width 29 height 15
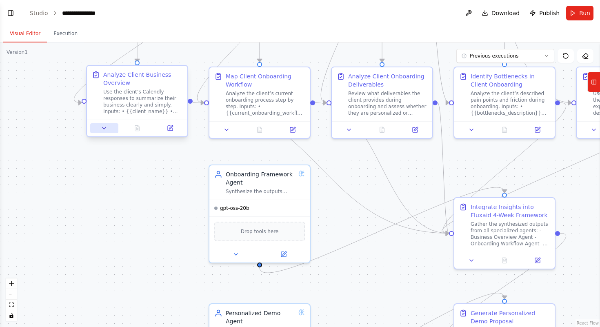
click at [107, 128] on icon at bounding box center [104, 128] width 7 height 7
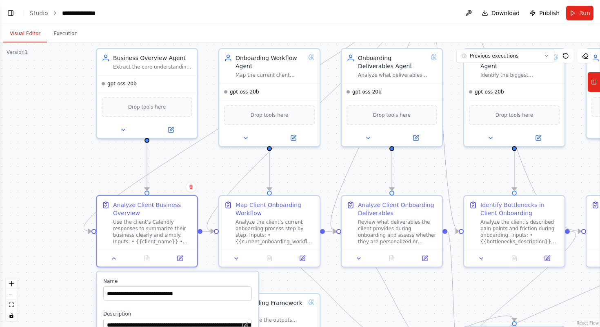
drag, startPoint x: 206, startPoint y: 55, endPoint x: 215, endPoint y: 183, distance: 128.4
click at [215, 183] on div ".deletable-edge-delete-btn { width: 20px; height: 20px; border: 0px solid #ffff…" at bounding box center [300, 184] width 600 height 284
click at [128, 131] on button at bounding box center [122, 128] width 46 height 10
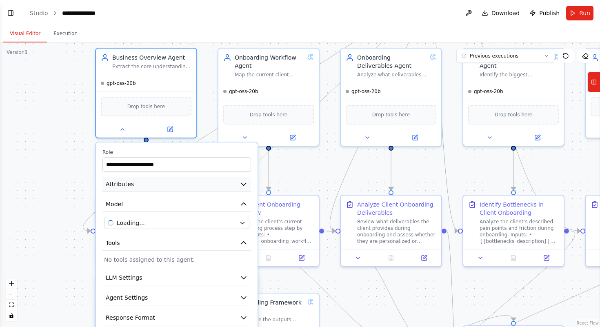
click at [223, 183] on button "Attributes" at bounding box center [176, 184] width 148 height 15
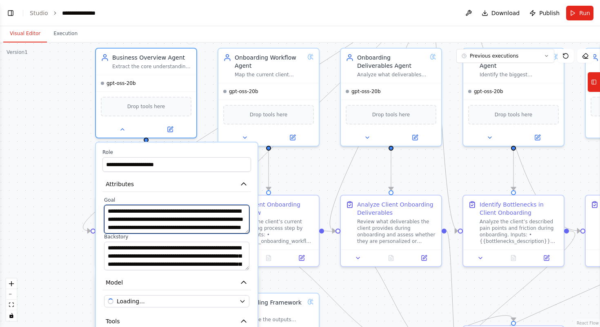
drag, startPoint x: 209, startPoint y: 227, endPoint x: 91, endPoint y: 199, distance: 121.7
click at [91, 199] on div ".deletable-edge-delete-btn { width: 20px; height: 20px; border: 0px solid #ffff…" at bounding box center [300, 184] width 600 height 284
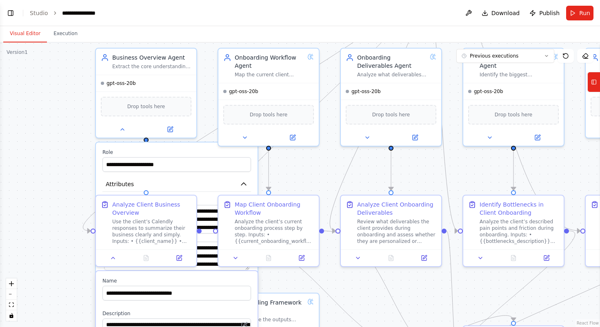
click at [209, 198] on label "Goal" at bounding box center [176, 200] width 145 height 7
click at [205, 225] on textarea "**********" at bounding box center [176, 219] width 145 height 29
click at [34, 150] on div ".deletable-edge-delete-btn { width: 20px; height: 20px; border: 0px solid #ffff…" at bounding box center [300, 184] width 600 height 284
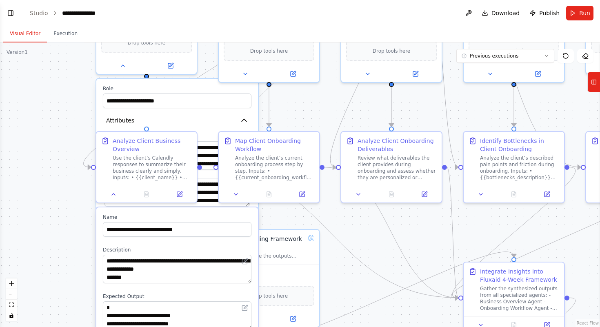
drag, startPoint x: 67, startPoint y: 178, endPoint x: 67, endPoint y: 113, distance: 64.9
click at [67, 113] on div ".deletable-edge-delete-btn { width: 20px; height: 20px; border: 0px solid #ffff…" at bounding box center [300, 184] width 600 height 284
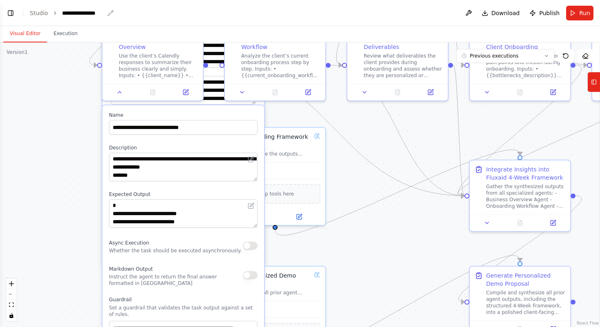
drag, startPoint x: 67, startPoint y: 113, endPoint x: 74, endPoint y: 4, distance: 109.5
click at [74, 4] on main "**********" at bounding box center [300, 163] width 600 height 327
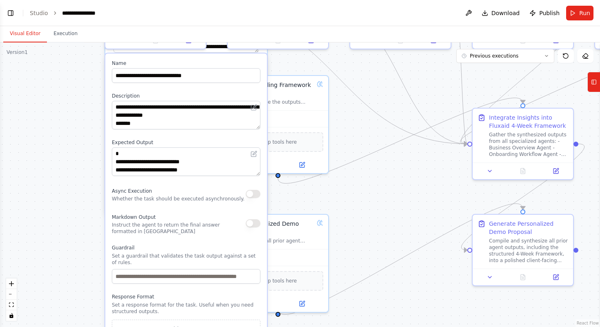
drag, startPoint x: 62, startPoint y: 159, endPoint x: 65, endPoint y: 115, distance: 44.5
click at [65, 115] on div ".deletable-edge-delete-btn { width: 20px; height: 20px; border: 0px solid #ffff…" at bounding box center [300, 184] width 600 height 284
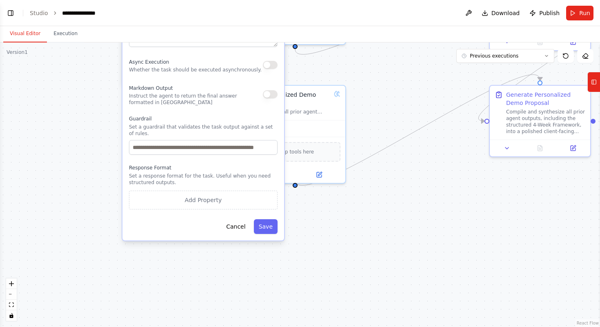
drag, startPoint x: 74, startPoint y: 260, endPoint x: 91, endPoint y: 133, distance: 128.8
click at [91, 133] on div ".deletable-edge-delete-btn { width: 20px; height: 20px; border: 0px solid #ffff…" at bounding box center [300, 184] width 600 height 284
click at [237, 226] on button "Cancel" at bounding box center [235, 226] width 29 height 15
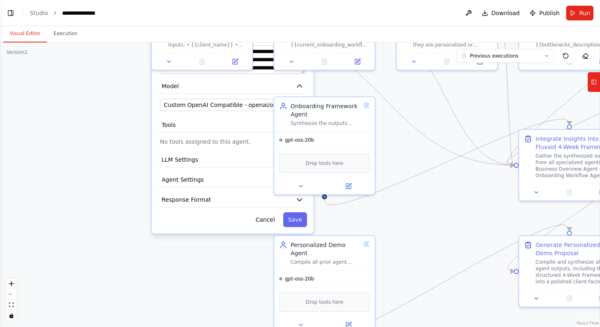
drag, startPoint x: 118, startPoint y: 135, endPoint x: 147, endPoint y: 285, distance: 152.9
click at [147, 285] on div ".deletable-edge-delete-btn { width: 20px; height: 20px; border: 0px solid #ffff…" at bounding box center [300, 184] width 600 height 284
click at [268, 222] on button "Cancel" at bounding box center [264, 219] width 29 height 15
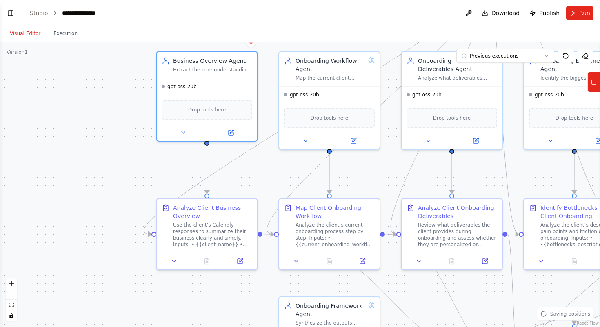
drag, startPoint x: 183, startPoint y: 117, endPoint x: 188, endPoint y: 316, distance: 199.1
click at [188, 316] on div ".deletable-edge-delete-btn { width: 20px; height: 20px; border: 0px solid #ffff…" at bounding box center [300, 184] width 600 height 284
click at [190, 136] on div at bounding box center [207, 131] width 100 height 16
click at [183, 129] on icon at bounding box center [183, 131] width 7 height 7
click at [185, 130] on icon at bounding box center [183, 131] width 7 height 7
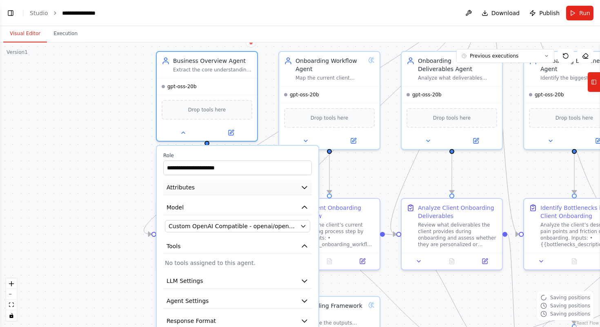
click at [251, 186] on button "Attributes" at bounding box center [237, 187] width 148 height 15
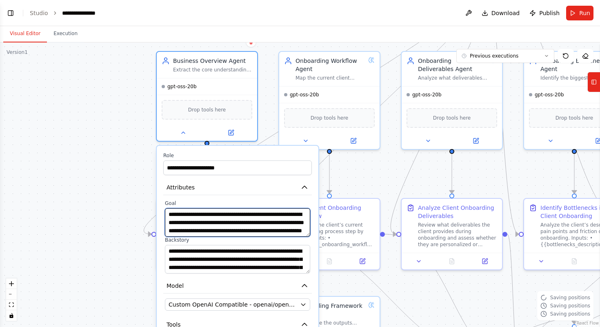
click at [246, 229] on textarea "**********" at bounding box center [237, 222] width 145 height 29
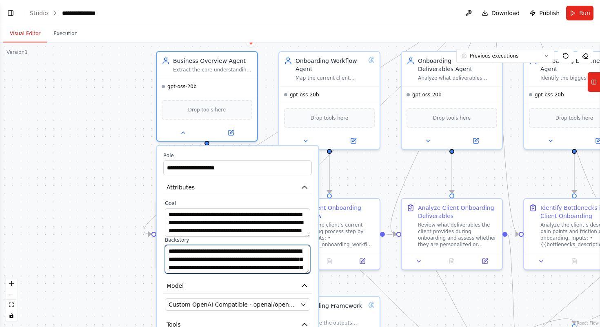
click at [296, 268] on textarea "**********" at bounding box center [237, 259] width 145 height 29
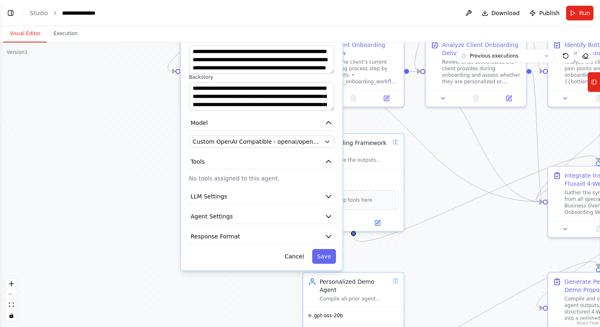
drag, startPoint x: 148, startPoint y: 182, endPoint x: 173, endPoint y: 18, distance: 164.9
click at [173, 18] on main "**********" at bounding box center [300, 163] width 600 height 327
click at [299, 255] on button "Cancel" at bounding box center [293, 255] width 29 height 15
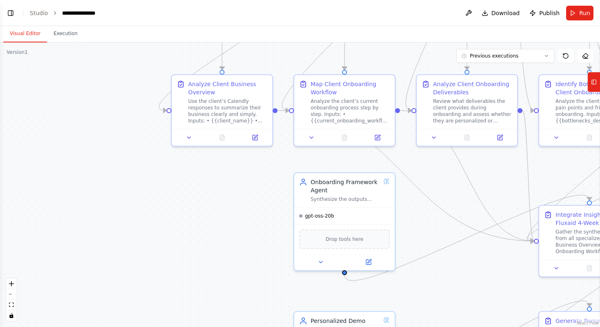
drag, startPoint x: 273, startPoint y: 133, endPoint x: 264, endPoint y: 172, distance: 39.4
click at [264, 173] on div ".deletable-edge-delete-btn { width: 20px; height: 20px; border: 0px solid #ffff…" at bounding box center [300, 184] width 600 height 284
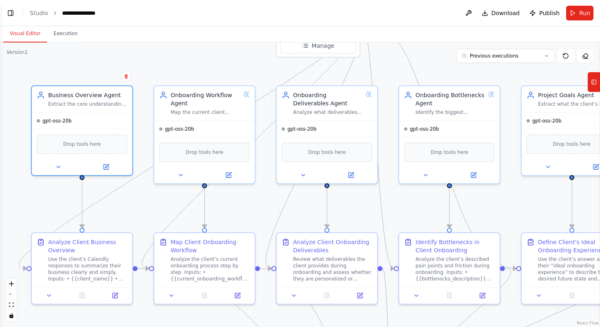
drag, startPoint x: 263, startPoint y: 56, endPoint x: 123, endPoint y: 213, distance: 210.6
click at [123, 213] on div ".deletable-edge-delete-btn { width: 20px; height: 20px; border: 0px solid #ffff…" at bounding box center [300, 184] width 600 height 284
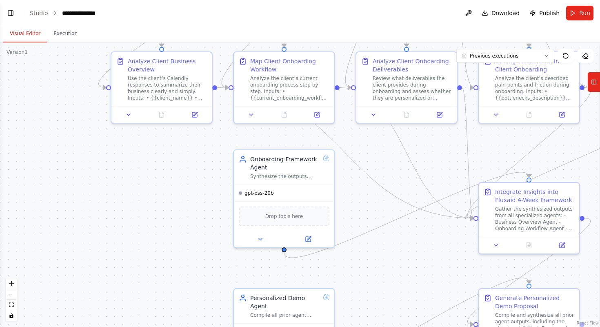
drag, startPoint x: 136, startPoint y: 217, endPoint x: 217, endPoint y: 35, distance: 198.9
click at [217, 35] on div "Visual Editor Execution Version 1 Previous executions Show Tools Hide Agents Tr…" at bounding box center [300, 176] width 600 height 301
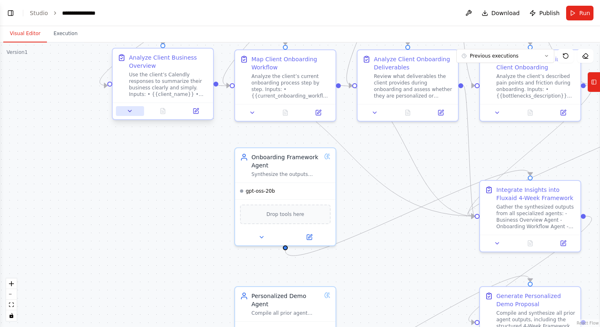
click at [127, 114] on button at bounding box center [130, 111] width 28 height 10
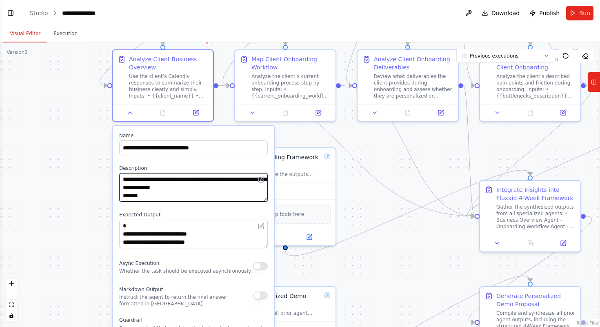
click at [221, 193] on textarea "**********" at bounding box center [193, 187] width 148 height 29
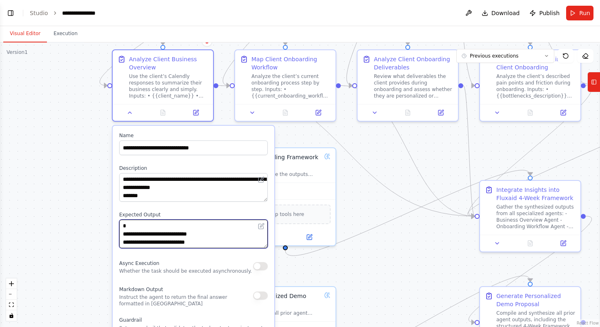
click at [216, 239] on textarea "**********" at bounding box center [193, 233] width 148 height 29
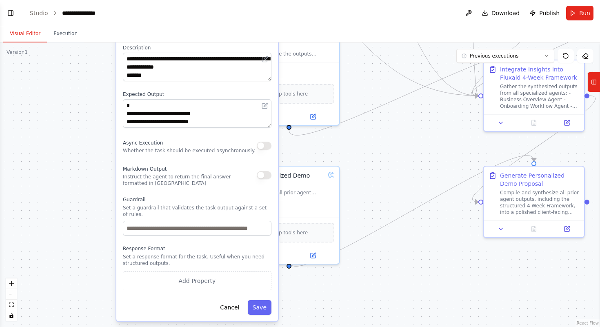
drag, startPoint x: 69, startPoint y: 231, endPoint x: 72, endPoint y: 112, distance: 119.6
click at [72, 112] on div ".deletable-edge-delete-btn { width: 20px; height: 20px; border: 0px solid #ffff…" at bounding box center [300, 184] width 600 height 284
click at [232, 308] on button "Cancel" at bounding box center [229, 308] width 29 height 15
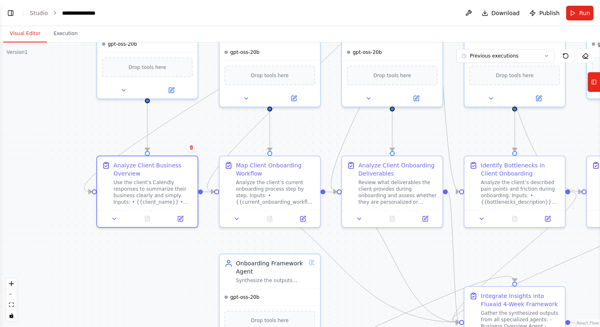
drag, startPoint x: 358, startPoint y: 91, endPoint x: 338, endPoint y: 314, distance: 224.0
click at [339, 316] on div ".deletable-edge-delete-btn { width: 20px; height: 20px; border: 0px solid #ffff…" at bounding box center [300, 184] width 600 height 284
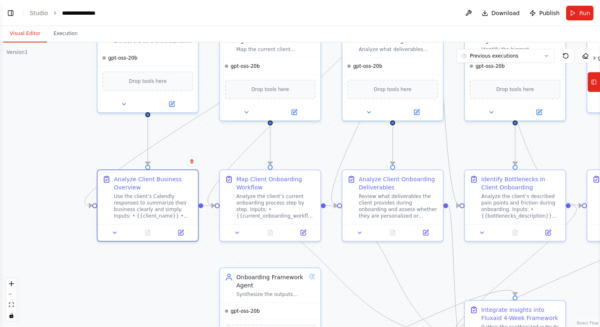
drag, startPoint x: 323, startPoint y: 137, endPoint x: 321, endPoint y: 190, distance: 53.5
click at [321, 190] on div ".deletable-edge-delete-btn { width: 20px; height: 20px; border: 0px solid #ffff…" at bounding box center [300, 184] width 600 height 284
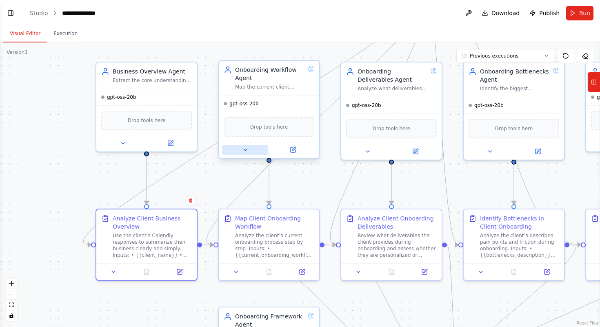
click at [245, 151] on icon at bounding box center [245, 149] width 7 height 7
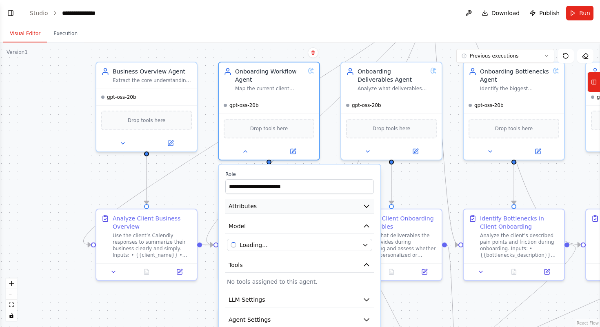
click at [298, 203] on button "Attributes" at bounding box center [299, 206] width 148 height 15
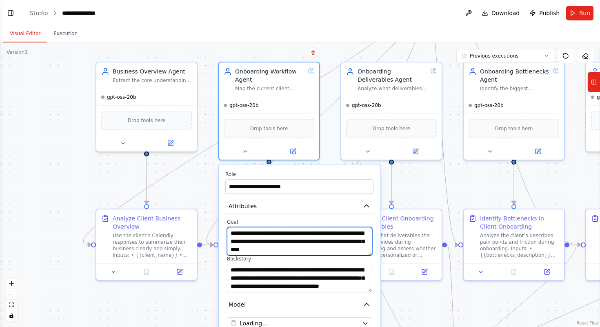
click at [307, 244] on textarea "**********" at bounding box center [299, 241] width 145 height 29
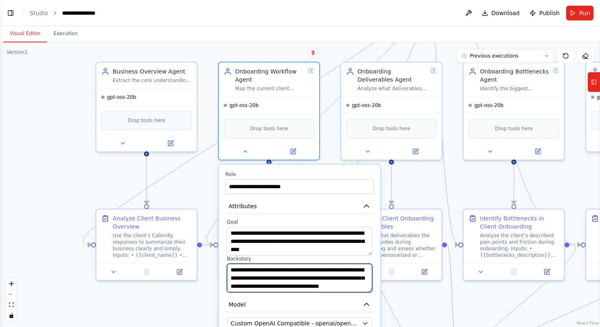
click at [324, 279] on textarea "**********" at bounding box center [299, 278] width 145 height 29
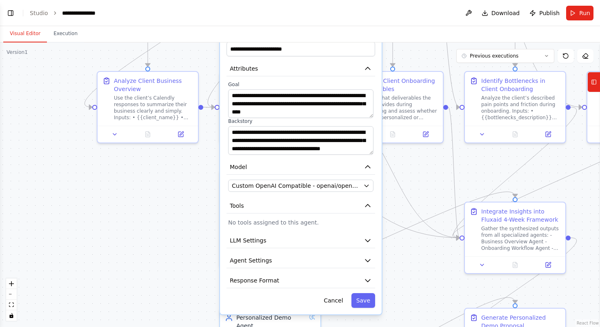
drag, startPoint x: 201, startPoint y: 197, endPoint x: 203, endPoint y: 51, distance: 146.0
click at [203, 51] on div ".deletable-edge-delete-btn { width: 20px; height: 20px; border: 0px solid #ffff…" at bounding box center [300, 184] width 600 height 284
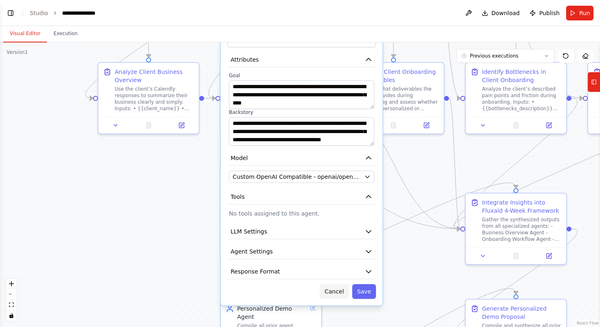
click at [336, 295] on button "Cancel" at bounding box center [333, 291] width 29 height 15
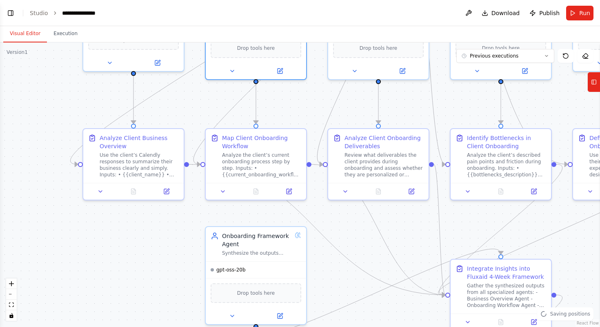
drag, startPoint x: 208, startPoint y: 149, endPoint x: 192, endPoint y: 216, distance: 69.1
click at [192, 217] on div ".deletable-edge-delete-btn { width: 20px; height: 20px; border: 0px solid #ffff…" at bounding box center [300, 184] width 600 height 284
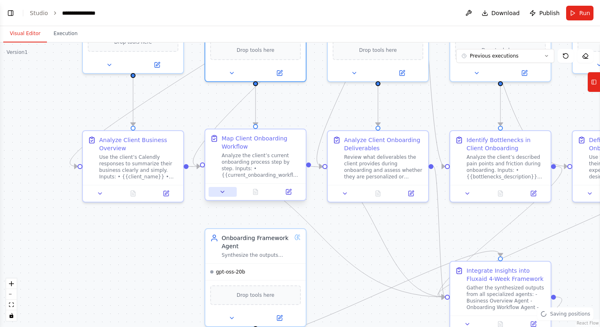
click at [225, 195] on icon at bounding box center [222, 191] width 7 height 7
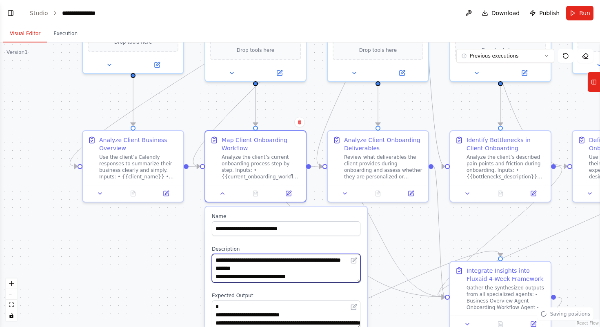
click at [261, 270] on textarea "**********" at bounding box center [286, 268] width 148 height 29
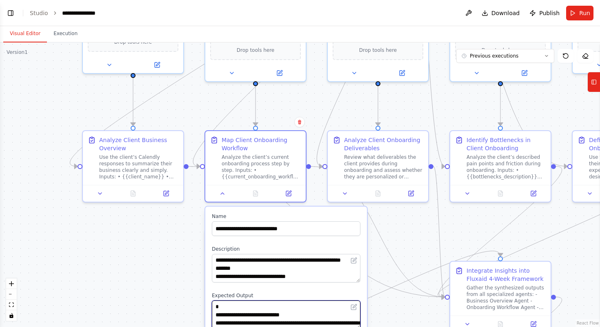
click at [299, 308] on textarea "**********" at bounding box center [286, 314] width 148 height 29
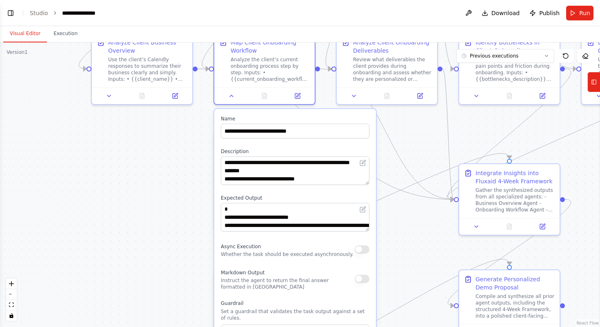
drag, startPoint x: 172, startPoint y: 255, endPoint x: 182, endPoint y: 154, distance: 101.2
click at [182, 154] on div ".deletable-edge-delete-btn { width: 20px; height: 20px; border: 0px solid #ffff…" at bounding box center [300, 184] width 600 height 284
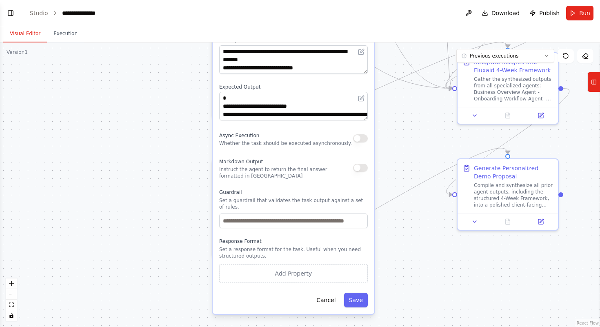
drag, startPoint x: 178, startPoint y: 233, endPoint x: 173, endPoint y: 114, distance: 118.8
click at [173, 115] on div ".deletable-edge-delete-btn { width: 20px; height: 20px; border: 0px solid #ffff…" at bounding box center [300, 184] width 600 height 284
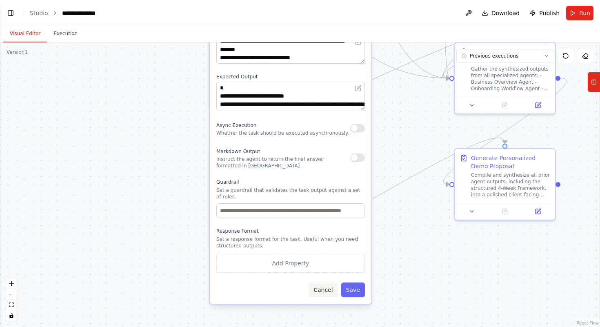
click at [322, 295] on button "Cancel" at bounding box center [322, 289] width 29 height 15
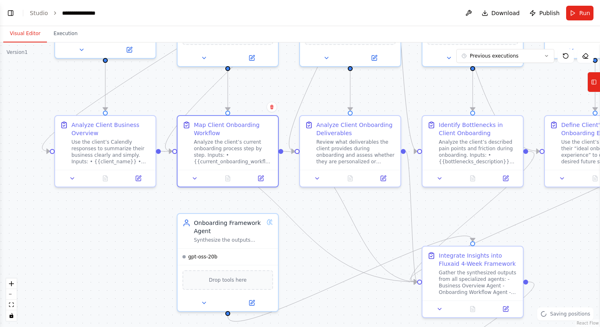
drag, startPoint x: 350, startPoint y: 122, endPoint x: 316, endPoint y: 323, distance: 204.7
click at [317, 325] on div ".deletable-edge-delete-btn { width: 20px; height: 20px; border: 0px solid #ffff…" at bounding box center [300, 184] width 600 height 284
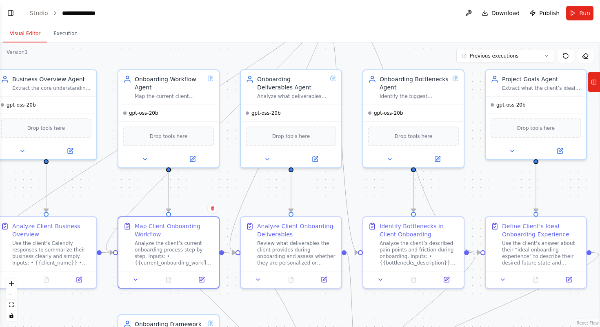
drag, startPoint x: 290, startPoint y: 85, endPoint x: 221, endPoint y: 187, distance: 123.1
click at [221, 187] on div ".deletable-edge-delete-btn { width: 20px; height: 20px; border: 0px solid #ffff…" at bounding box center [300, 184] width 600 height 284
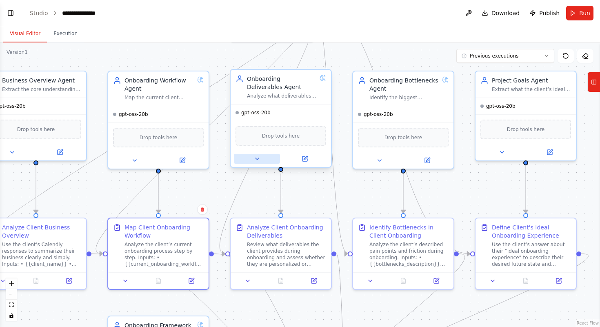
click at [257, 162] on button at bounding box center [257, 159] width 46 height 10
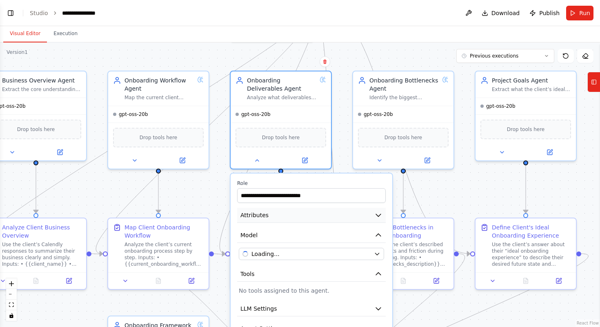
click at [294, 210] on button "Attributes" at bounding box center [311, 215] width 148 height 15
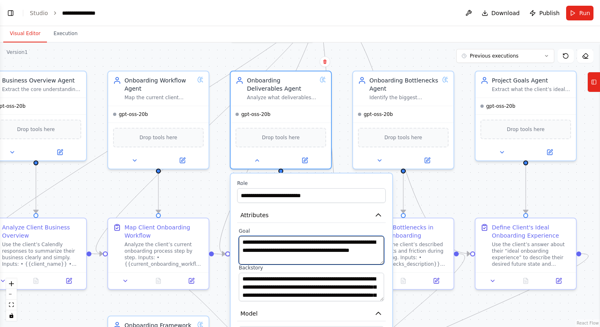
click at [295, 248] on textarea "**********" at bounding box center [311, 250] width 145 height 29
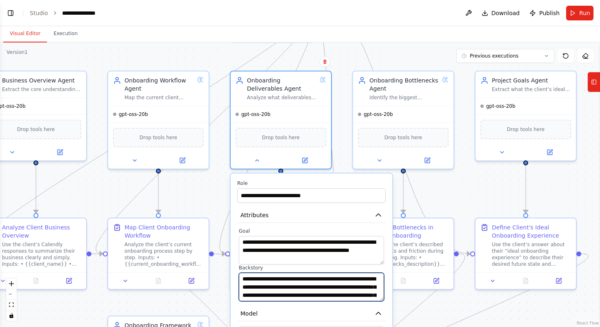
click at [311, 276] on textarea "**********" at bounding box center [311, 286] width 145 height 29
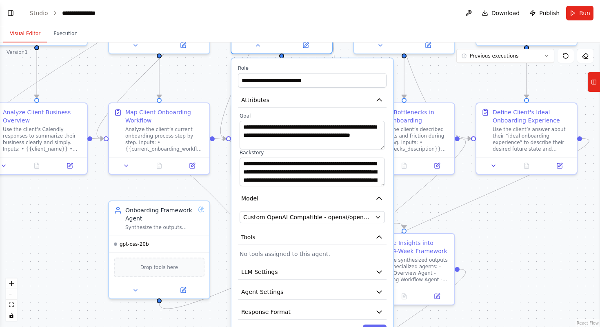
drag, startPoint x: 218, startPoint y: 204, endPoint x: 218, endPoint y: 73, distance: 130.9
click at [218, 73] on div ".deletable-edge-delete-btn { width: 20px; height: 20px; border: 0px solid #ffff…" at bounding box center [300, 184] width 600 height 284
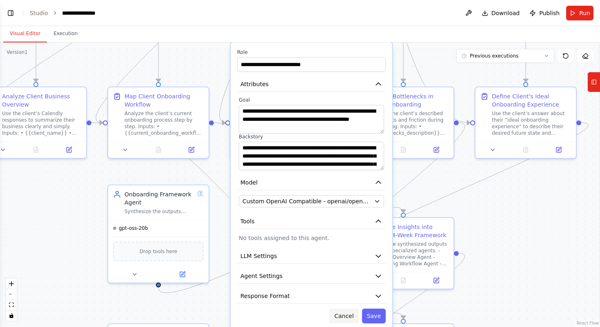
click at [347, 312] on button "Cancel" at bounding box center [343, 315] width 29 height 15
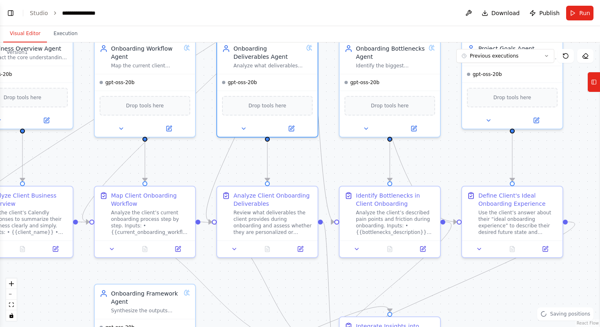
drag, startPoint x: 305, startPoint y: 177, endPoint x: 291, endPoint y: 276, distance: 100.0
click at [291, 276] on div ".deletable-edge-delete-btn { width: 20px; height: 20px; border: 0px solid #ffff…" at bounding box center [300, 184] width 600 height 284
click at [236, 246] on icon at bounding box center [234, 247] width 7 height 7
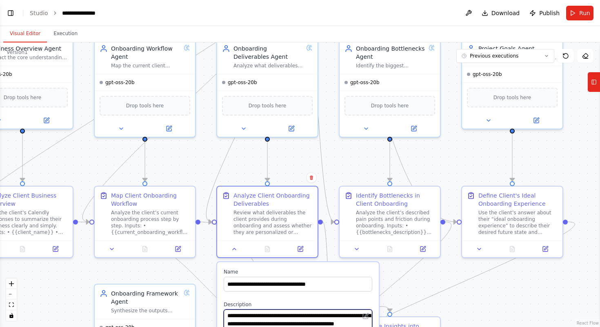
click at [277, 319] on textarea "**********" at bounding box center [298, 323] width 148 height 29
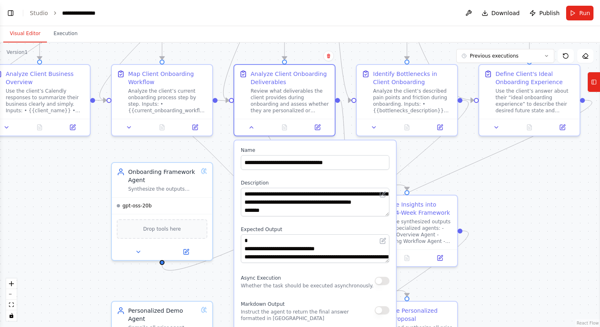
drag, startPoint x: 419, startPoint y: 286, endPoint x: 438, endPoint y: 148, distance: 139.2
click at [439, 148] on div ".deletable-edge-delete-btn { width: 20px; height: 20px; border: 0px solid #ffff…" at bounding box center [300, 184] width 600 height 284
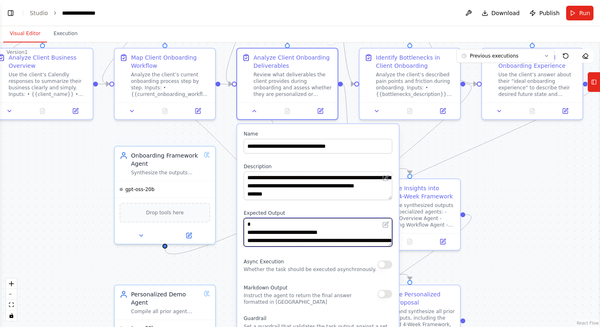
click at [332, 229] on textarea "**********" at bounding box center [318, 232] width 148 height 29
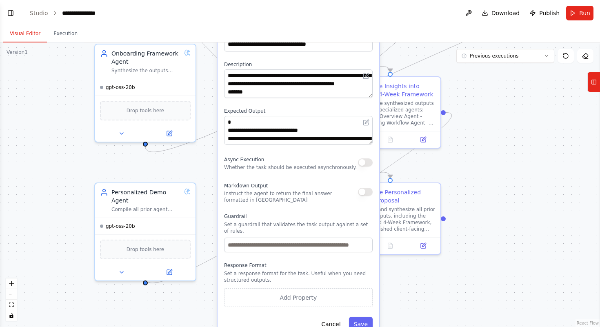
drag, startPoint x: 481, startPoint y: 199, endPoint x: 459, endPoint y: 96, distance: 105.0
click at [460, 96] on div ".deletable-edge-delete-btn { width: 20px; height: 20px; border: 0px solid #ffff…" at bounding box center [300, 184] width 600 height 284
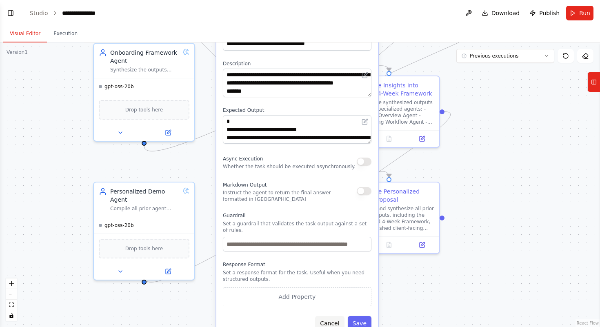
click at [332, 316] on button "Cancel" at bounding box center [329, 323] width 29 height 15
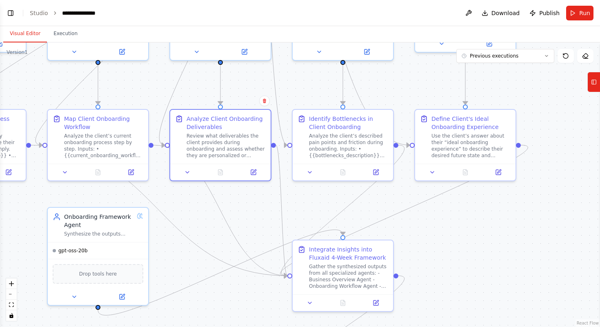
drag, startPoint x: 497, startPoint y: 106, endPoint x: 444, endPoint y: 291, distance: 191.7
click at [444, 294] on div ".deletable-edge-delete-btn { width: 20px; height: 20px; border: 0px solid #ffff…" at bounding box center [300, 184] width 600 height 284
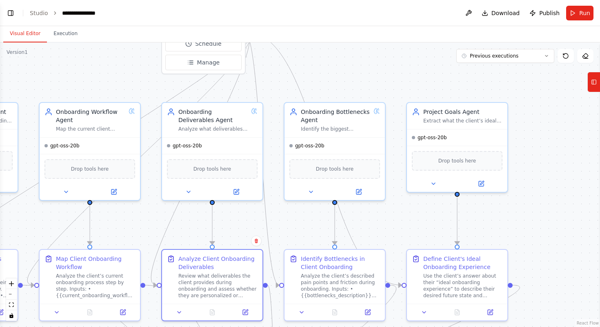
drag, startPoint x: 376, startPoint y: 109, endPoint x: 374, endPoint y: 225, distance: 115.9
click at [374, 225] on div ".deletable-edge-delete-btn { width: 20px; height: 20px; border: 0px solid #ffff…" at bounding box center [300, 184] width 600 height 284
click at [311, 190] on icon at bounding box center [310, 190] width 3 height 2
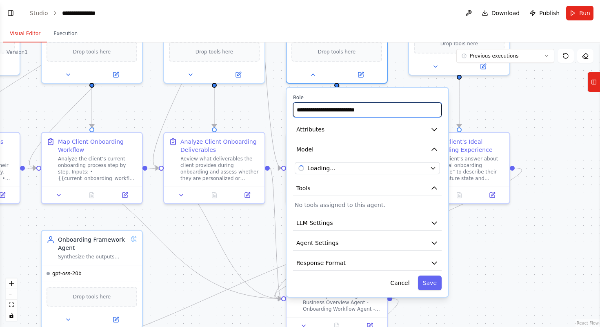
drag, startPoint x: 394, startPoint y: 179, endPoint x: 395, endPoint y: 63, distance: 116.7
click at [396, 63] on div ".deletable-edge-delete-btn { width: 20px; height: 20px; border: 0px solid #ffff…" at bounding box center [300, 184] width 600 height 284
click at [387, 133] on button "Attributes" at bounding box center [366, 129] width 148 height 15
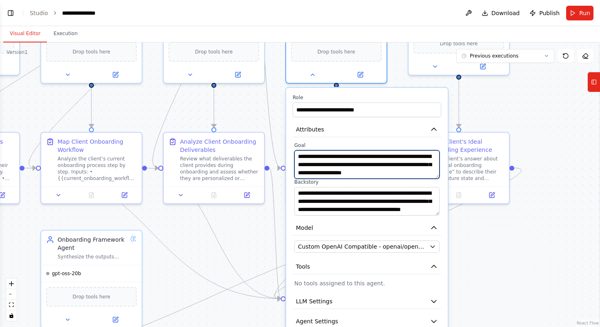
click at [376, 165] on textarea "**********" at bounding box center [366, 164] width 145 height 29
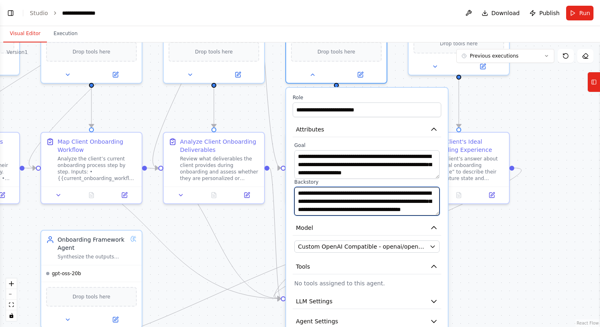
click at [368, 199] on textarea "**********" at bounding box center [366, 201] width 145 height 29
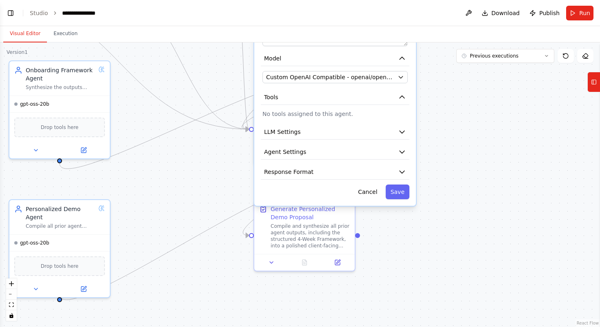
drag, startPoint x: 472, startPoint y: 277, endPoint x: 439, endPoint y: 108, distance: 172.0
click at [440, 108] on div ".deletable-edge-delete-btn { width: 20px; height: 20px; border: 0px solid #ffff…" at bounding box center [300, 184] width 600 height 284
click at [369, 193] on button "Cancel" at bounding box center [366, 192] width 29 height 15
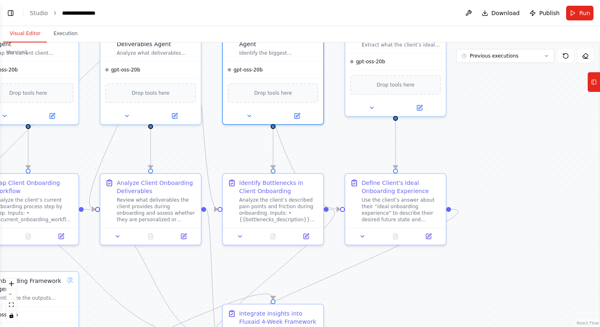
drag, startPoint x: 446, startPoint y: 95, endPoint x: 416, endPoint y: 306, distance: 213.0
click at [416, 307] on div ".deletable-edge-delete-btn { width: 20px; height: 20px; border: 0px solid #ffff…" at bounding box center [300, 184] width 600 height 284
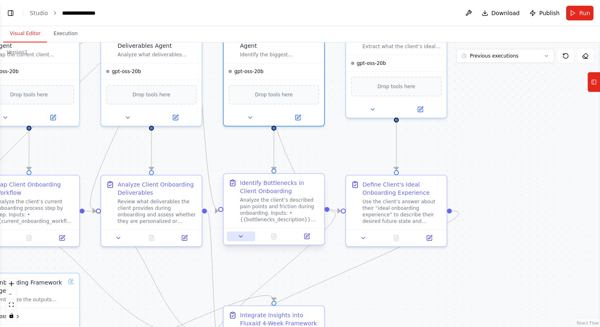
click at [242, 234] on icon at bounding box center [240, 236] width 7 height 7
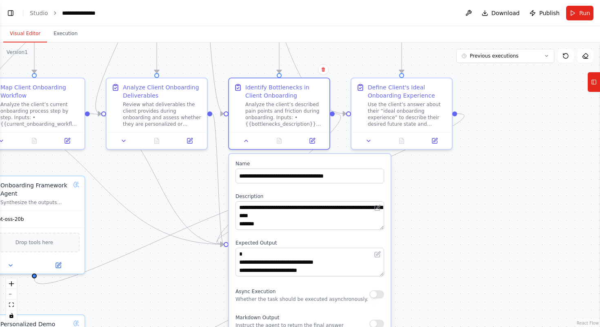
drag, startPoint x: 340, startPoint y: 164, endPoint x: 346, endPoint y: 63, distance: 100.9
click at [346, 63] on div ".deletable-edge-delete-btn { width: 20px; height: 20px; border: 0px solid #ffff…" at bounding box center [300, 184] width 600 height 284
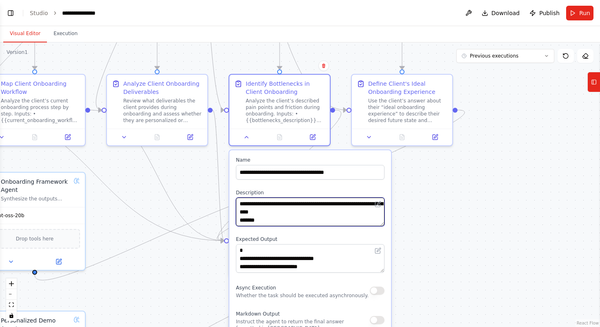
click at [324, 220] on textarea "**********" at bounding box center [310, 211] width 148 height 29
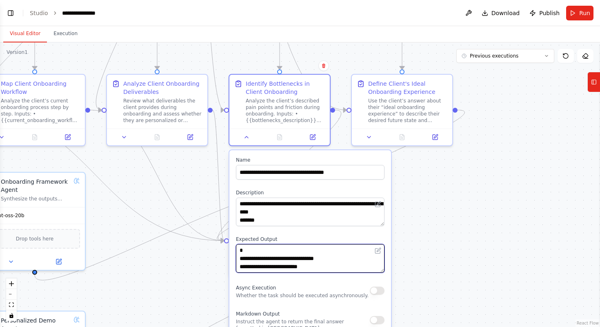
click at [322, 249] on textarea "**********" at bounding box center [310, 258] width 148 height 29
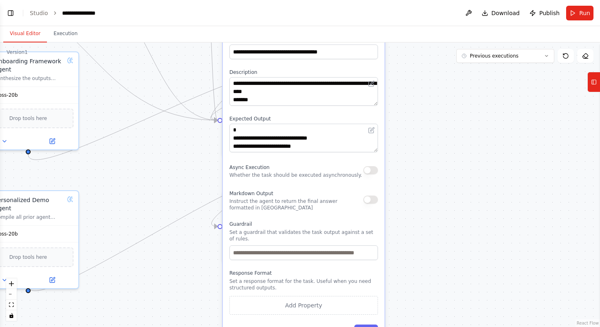
drag, startPoint x: 436, startPoint y: 232, endPoint x: 427, endPoint y: 110, distance: 121.9
click at [427, 110] on div ".deletable-edge-delete-btn { width: 20px; height: 20px; border: 0px solid #ffff…" at bounding box center [300, 184] width 600 height 284
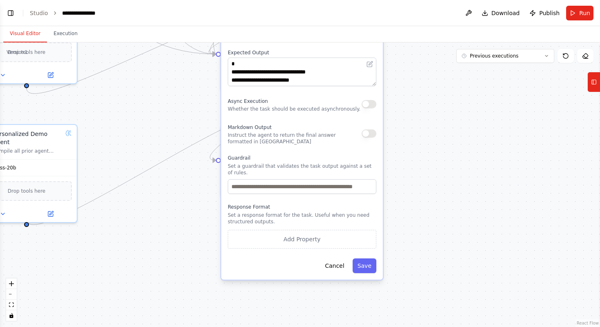
drag, startPoint x: 424, startPoint y: 207, endPoint x: 425, endPoint y: 112, distance: 95.0
click at [425, 112] on div ".deletable-edge-delete-btn { width: 20px; height: 20px; border: 0px solid #ffff…" at bounding box center [300, 184] width 600 height 284
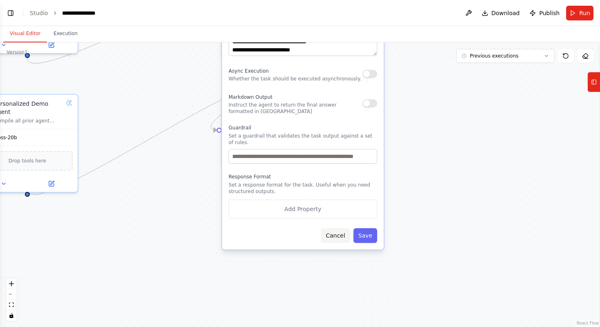
click at [337, 239] on button "Cancel" at bounding box center [335, 235] width 29 height 15
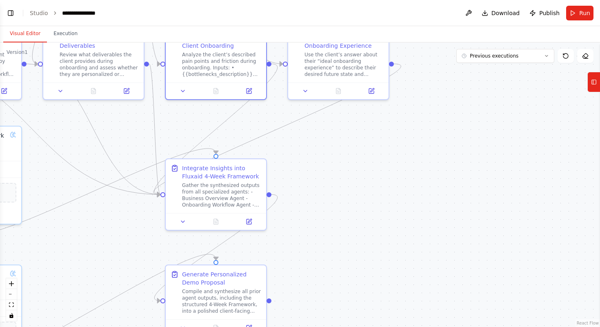
drag, startPoint x: 403, startPoint y: 156, endPoint x: 347, endPoint y: 326, distance: 179.6
click at [347, 326] on div ".deletable-edge-delete-btn { width: 20px; height: 20px; border: 0px solid #ffff…" at bounding box center [300, 184] width 600 height 284
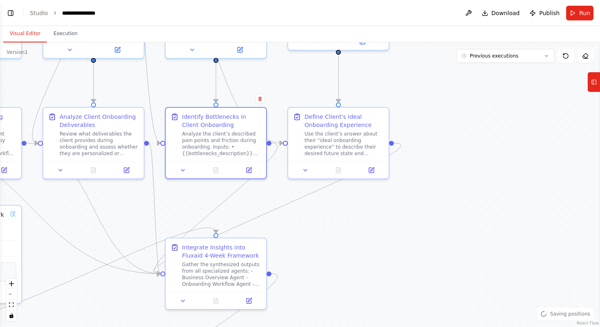
drag, startPoint x: 417, startPoint y: 151, endPoint x: 419, endPoint y: 317, distance: 166.0
click at [419, 317] on div ".deletable-edge-delete-btn { width: 20px; height: 20px; border: 0px solid #ffff…" at bounding box center [300, 184] width 600 height 284
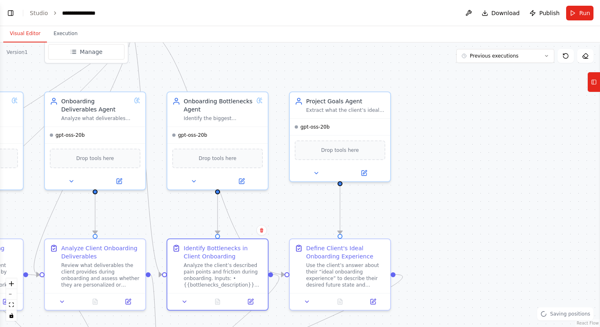
drag, startPoint x: 453, startPoint y: 140, endPoint x: 453, endPoint y: 184, distance: 43.2
click at [453, 184] on div ".deletable-edge-delete-btn { width: 20px; height: 20px; border: 0px solid #ffff…" at bounding box center [300, 184] width 600 height 284
click at [250, 121] on div "Onboarding Bottlenecks Agent Identify the biggest inefficiencies and friction p…" at bounding box center [217, 106] width 100 height 34
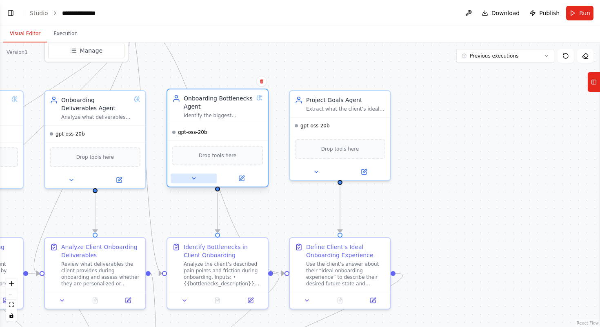
click at [200, 178] on button at bounding box center [194, 178] width 46 height 10
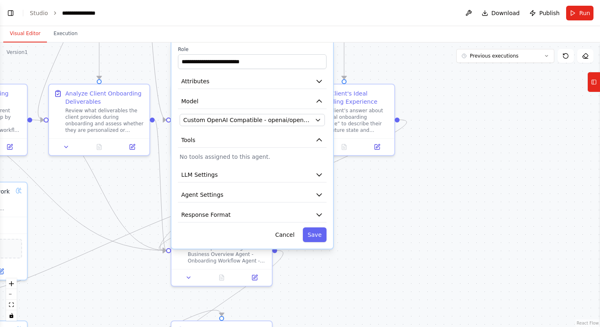
drag, startPoint x: 421, startPoint y: 213, endPoint x: 425, endPoint y: 60, distance: 153.4
click at [425, 60] on div ".deletable-edge-delete-btn { width: 20px; height: 20px; border: 0px solid #ffff…" at bounding box center [300, 184] width 600 height 284
click at [289, 238] on button "Cancel" at bounding box center [284, 234] width 29 height 15
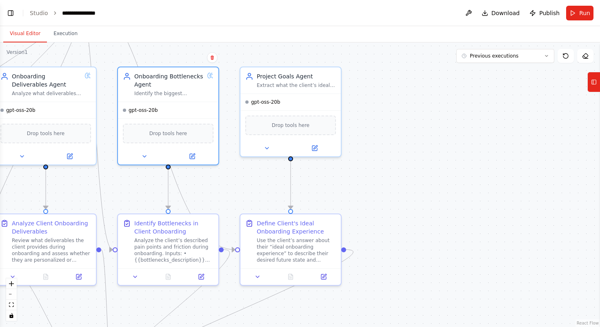
drag, startPoint x: 448, startPoint y: 106, endPoint x: 386, endPoint y: 235, distance: 143.2
click at [386, 238] on div ".deletable-edge-delete-btn { width: 20px; height: 20px; border: 0px solid #ffff…" at bounding box center [300, 184] width 600 height 284
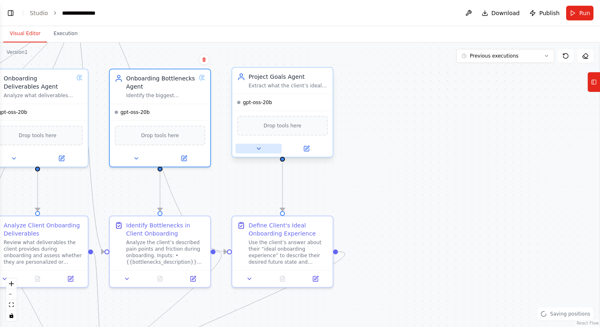
click at [264, 152] on button at bounding box center [258, 149] width 46 height 10
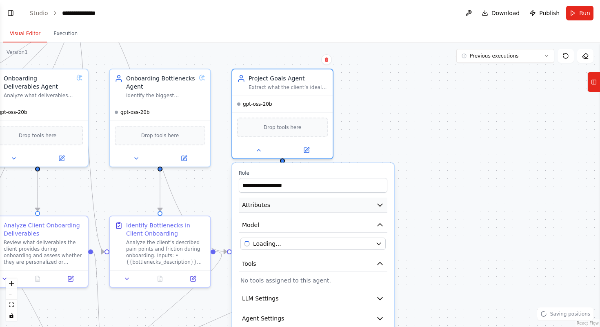
click at [354, 199] on button "Attributes" at bounding box center [313, 204] width 148 height 15
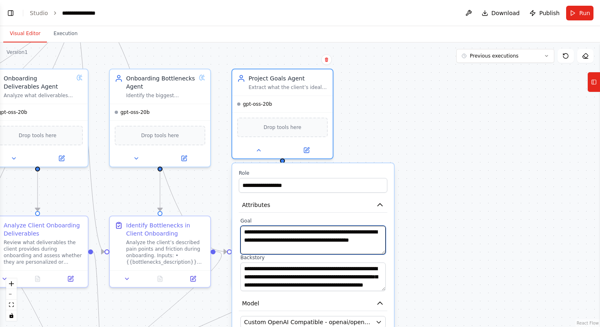
click at [339, 237] on textarea "**********" at bounding box center [312, 240] width 145 height 29
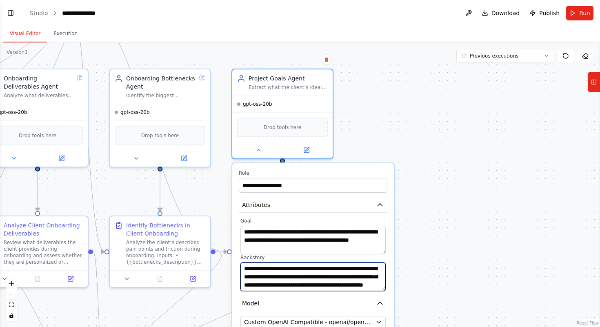
click at [291, 286] on textarea "**********" at bounding box center [312, 276] width 145 height 29
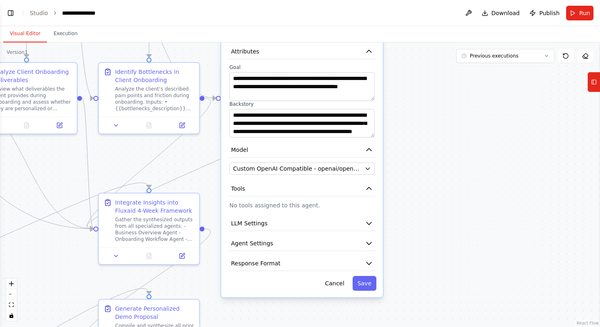
drag, startPoint x: 432, startPoint y: 238, endPoint x: 421, endPoint y: 84, distance: 154.2
click at [421, 84] on div ".deletable-edge-delete-btn { width: 20px; height: 20px; border: 0px solid #ffff…" at bounding box center [300, 184] width 600 height 284
click at [337, 285] on button "Cancel" at bounding box center [334, 283] width 29 height 15
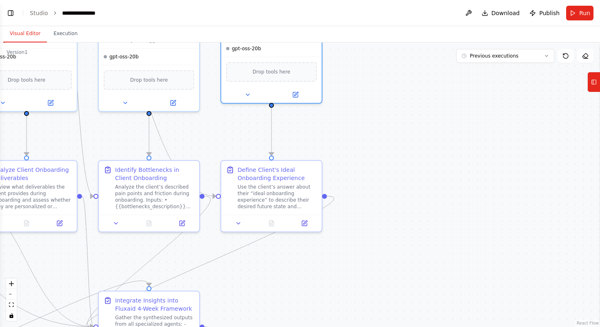
drag, startPoint x: 370, startPoint y: 132, endPoint x: 370, endPoint y: 229, distance: 97.5
click at [370, 229] on div ".deletable-edge-delete-btn { width: 20px; height: 20px; border: 0px solid #ffff…" at bounding box center [300, 184] width 600 height 284
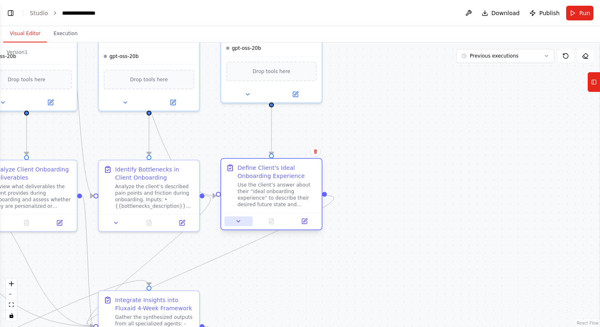
click at [241, 220] on icon at bounding box center [238, 221] width 7 height 7
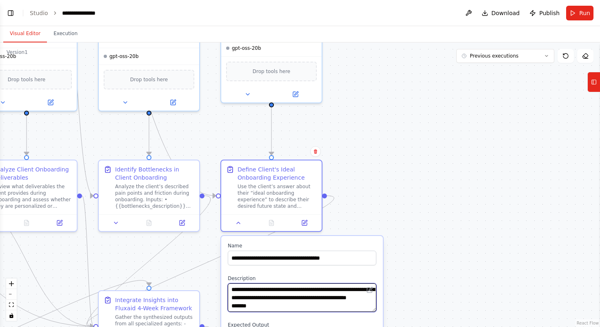
click at [294, 306] on textarea "**********" at bounding box center [302, 297] width 148 height 29
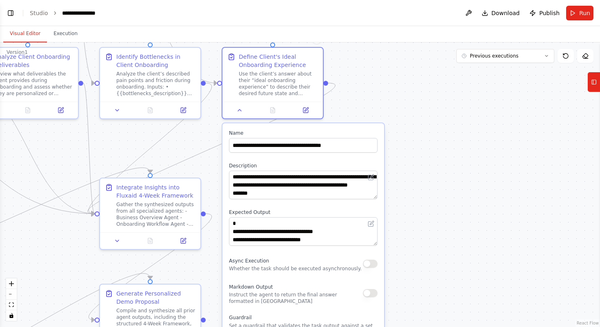
drag, startPoint x: 396, startPoint y: 207, endPoint x: 393, endPoint y: 80, distance: 126.9
click at [393, 80] on div ".deletable-edge-delete-btn { width: 20px; height: 20px; border: 0px solid #ffff…" at bounding box center [300, 184] width 600 height 284
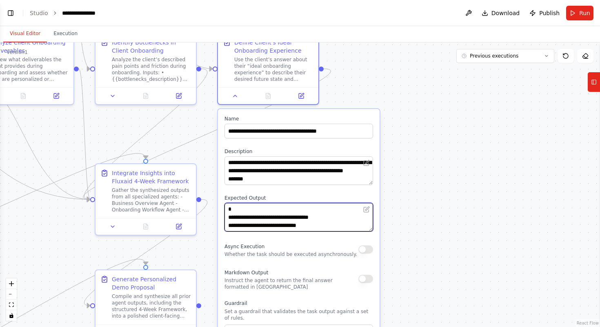
click at [330, 217] on textarea "**********" at bounding box center [298, 217] width 148 height 29
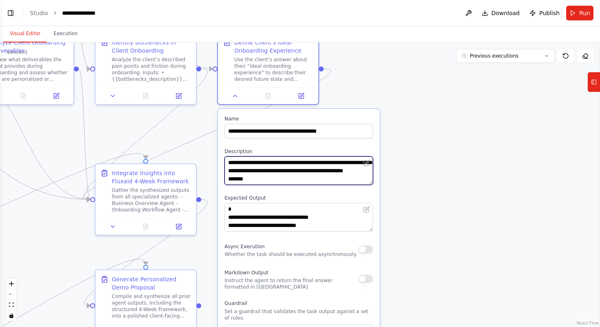
click at [302, 166] on textarea "**********" at bounding box center [298, 170] width 148 height 29
click at [436, 135] on div ".deletable-edge-delete-btn { width: 20px; height: 20px; border: 0px solid #ffff…" at bounding box center [300, 184] width 600 height 284
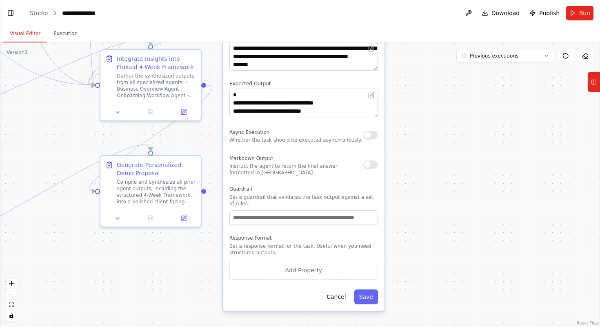
drag, startPoint x: 421, startPoint y: 215, endPoint x: 426, endPoint y: 100, distance: 114.3
click at [426, 100] on div ".deletable-edge-delete-btn { width: 20px; height: 20px; border: 0px solid #ffff…" at bounding box center [300, 184] width 600 height 284
click at [336, 298] on button "Cancel" at bounding box center [335, 296] width 29 height 15
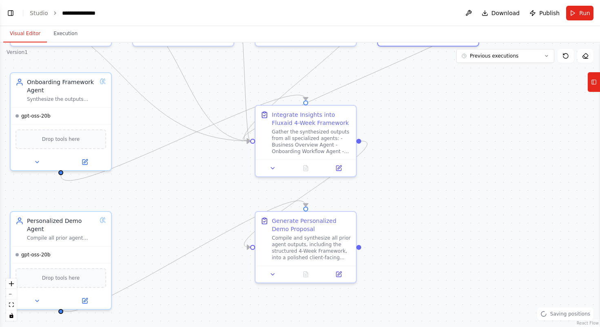
drag, startPoint x: 288, startPoint y: 199, endPoint x: 443, endPoint y: 255, distance: 164.8
click at [443, 255] on div ".deletable-edge-delete-btn { width: 20px; height: 20px; border: 0px solid #ffff…" at bounding box center [300, 184] width 600 height 284
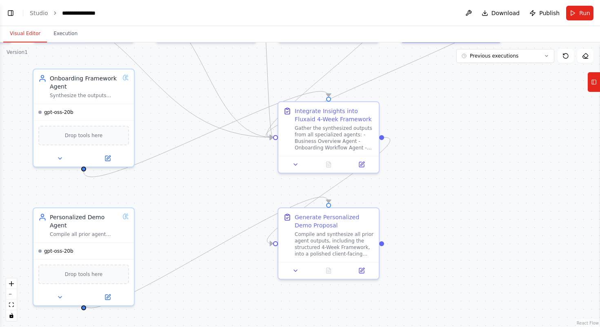
drag, startPoint x: 185, startPoint y: 199, endPoint x: 295, endPoint y: 189, distance: 110.2
click at [295, 189] on div ".deletable-edge-delete-btn { width: 20px; height: 20px; border: 0px solid #ffff…" at bounding box center [300, 184] width 600 height 284
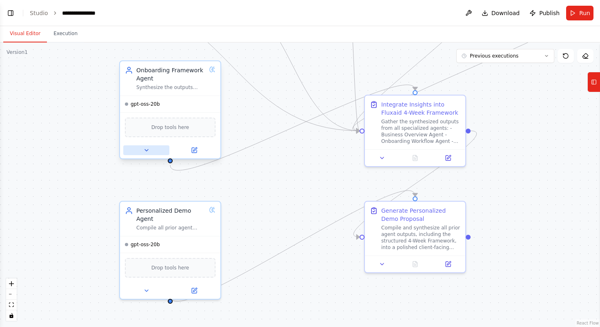
click at [151, 150] on button at bounding box center [146, 150] width 46 height 10
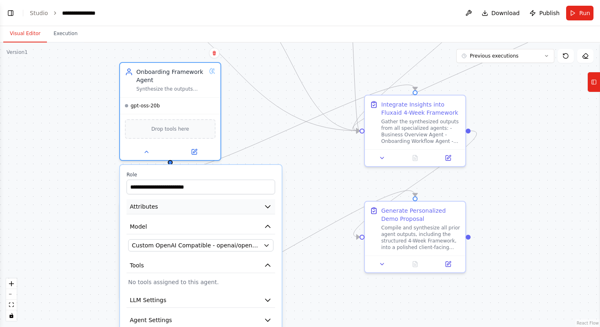
click at [189, 208] on button "Attributes" at bounding box center [200, 206] width 148 height 15
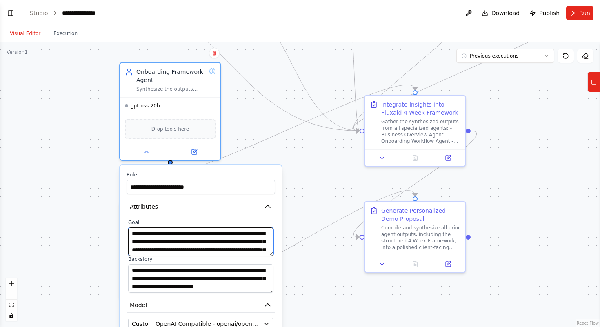
click at [204, 243] on textarea "**********" at bounding box center [200, 241] width 145 height 29
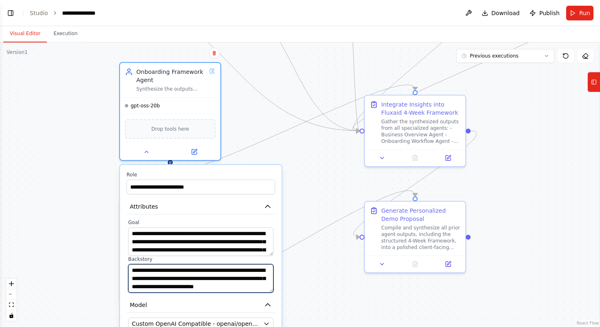
click at [210, 275] on textarea at bounding box center [200, 278] width 145 height 29
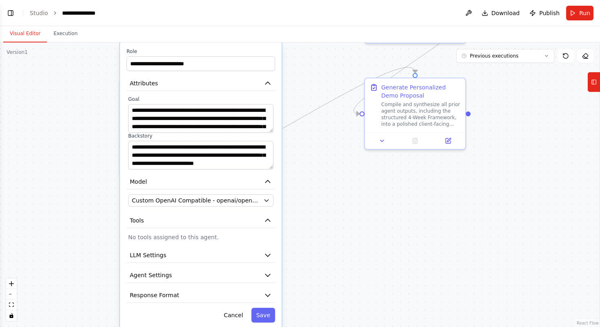
drag, startPoint x: 301, startPoint y: 199, endPoint x: 301, endPoint y: 76, distance: 123.2
click at [301, 76] on div ".deletable-edge-delete-btn { width: 20px; height: 20px; border: 0px solid #ffff…" at bounding box center [300, 184] width 600 height 284
click at [230, 312] on button "Cancel" at bounding box center [233, 315] width 29 height 15
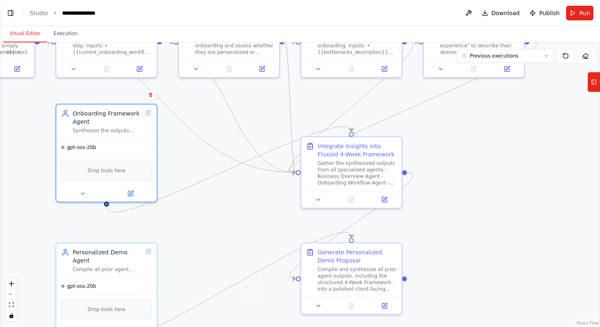
drag, startPoint x: 315, startPoint y: 135, endPoint x: 252, endPoint y: 299, distance: 175.5
click at [252, 299] on div ".deletable-edge-delete-btn { width: 20px; height: 20px; border: 0px solid #ffff…" at bounding box center [300, 184] width 600 height 284
click at [341, 157] on div "Integrate Insights into Fluxaid 4-Week Framework Gather the synthesized outputs…" at bounding box center [356, 162] width 79 height 44
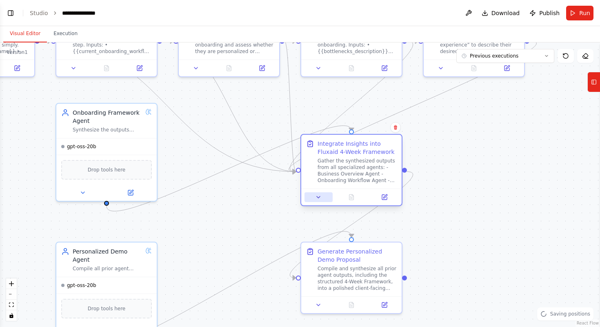
click at [319, 199] on icon at bounding box center [318, 197] width 7 height 7
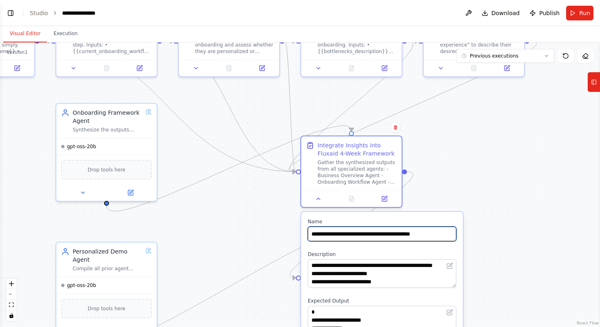
click at [410, 235] on input "**********" at bounding box center [382, 233] width 148 height 15
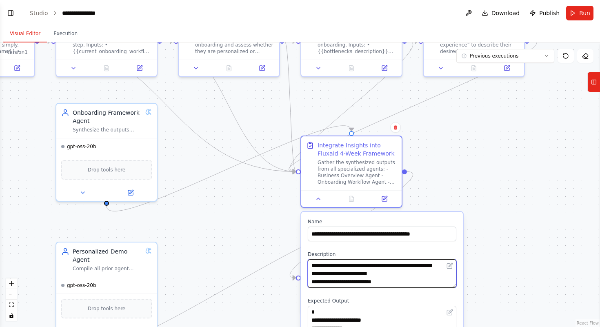
click at [387, 270] on textarea "**********" at bounding box center [382, 273] width 148 height 29
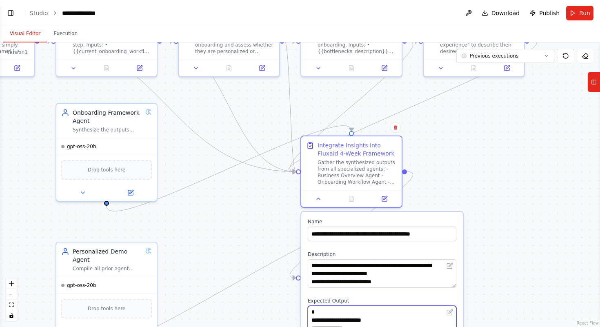
click at [367, 310] on textarea at bounding box center [382, 320] width 148 height 29
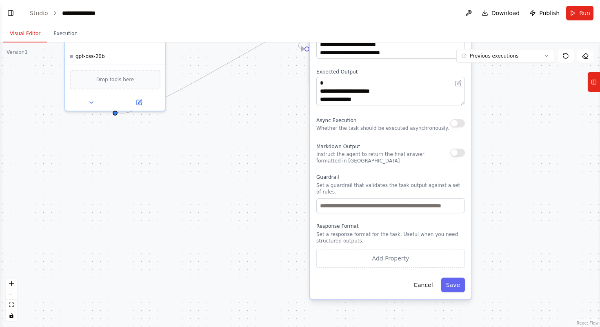
drag, startPoint x: 494, startPoint y: 265, endPoint x: 503, endPoint y: 36, distance: 229.0
click at [503, 35] on div "Visual Editor Execution Version 1 Previous executions Show Tools Hide Agents Tr…" at bounding box center [300, 176] width 600 height 301
click at [421, 284] on button "Cancel" at bounding box center [422, 284] width 29 height 15
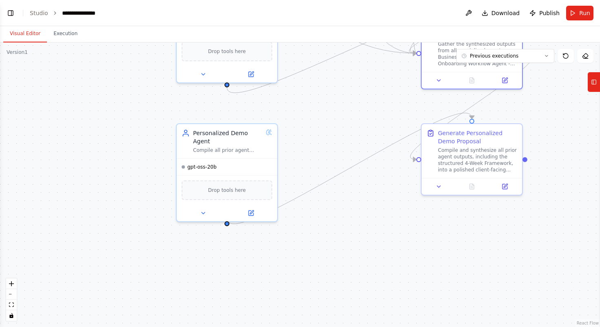
drag, startPoint x: 245, startPoint y: 202, endPoint x: 357, endPoint y: 312, distance: 157.2
click at [357, 312] on div ".deletable-edge-delete-btn { width: 20px; height: 20px; border: 0px solid #ffff…" at bounding box center [300, 184] width 600 height 284
click at [246, 157] on div "gpt-oss-20b" at bounding box center [227, 165] width 100 height 16
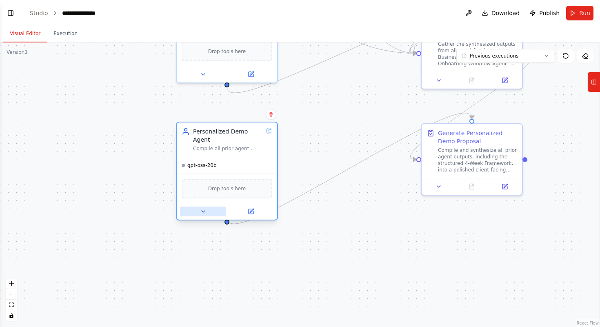
click at [205, 208] on icon at bounding box center [203, 211] width 7 height 7
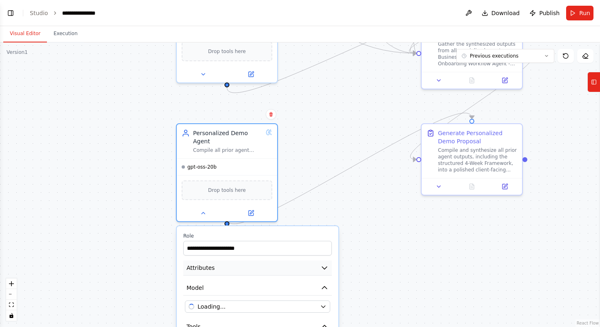
click at [300, 260] on button "Attributes" at bounding box center [257, 267] width 148 height 15
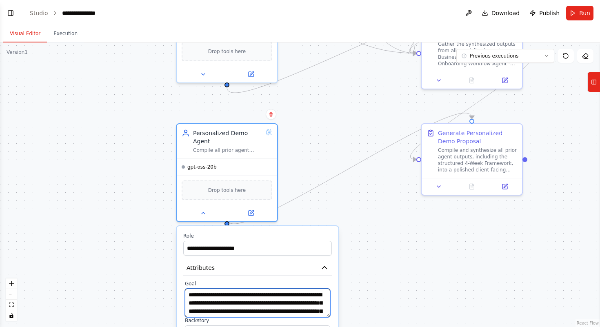
click at [268, 299] on textarea "**********" at bounding box center [257, 302] width 145 height 29
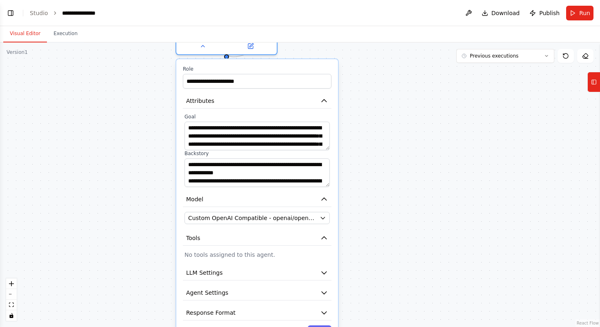
drag, startPoint x: 378, startPoint y: 317, endPoint x: 375, endPoint y: 146, distance: 170.1
click at [375, 146] on div ".deletable-edge-delete-btn { width: 20px; height: 20px; border: 0px solid #ffff…" at bounding box center [300, 184] width 600 height 284
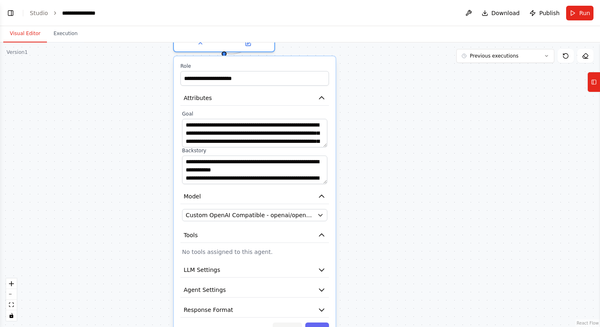
click at [284, 322] on button "Cancel" at bounding box center [286, 329] width 29 height 15
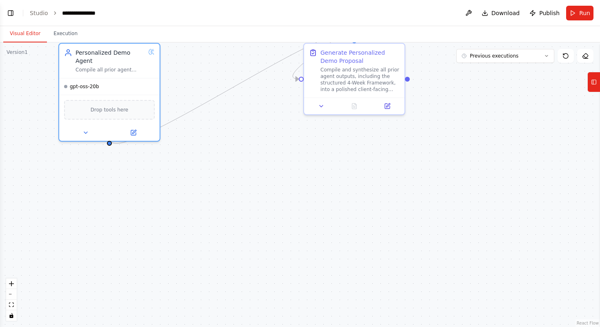
drag, startPoint x: 392, startPoint y: 127, endPoint x: 226, endPoint y: 266, distance: 216.3
click at [226, 266] on div ".deletable-edge-delete-btn { width: 20px; height: 20px; border: 0px solid #ffff…" at bounding box center [300, 184] width 600 height 284
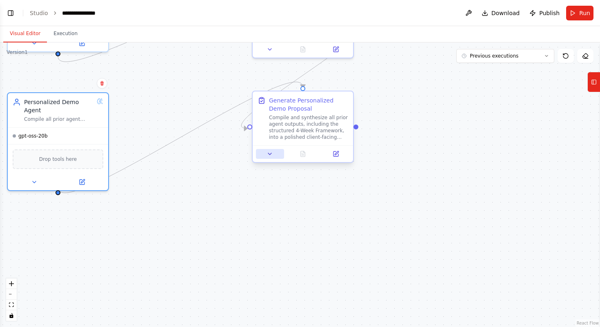
click at [267, 156] on icon at bounding box center [269, 154] width 7 height 7
click at [270, 151] on icon at bounding box center [269, 154] width 7 height 7
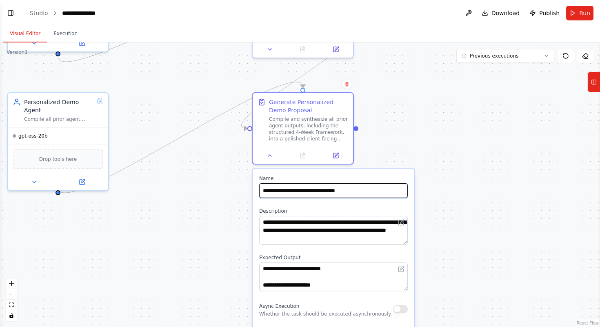
click at [321, 189] on input "**********" at bounding box center [333, 190] width 148 height 15
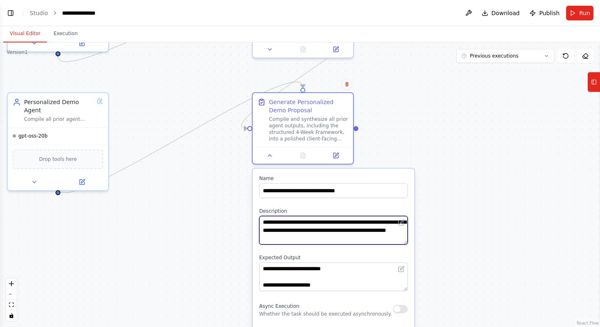
click at [324, 231] on textarea "**********" at bounding box center [333, 230] width 148 height 29
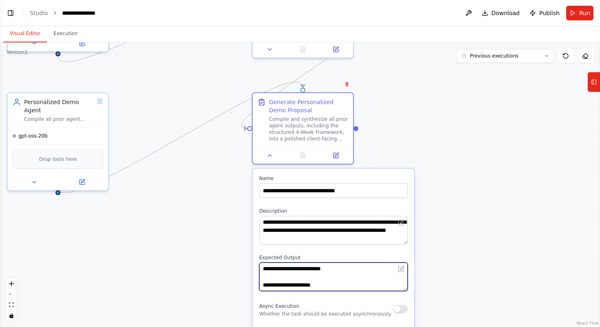
click at [316, 281] on textarea at bounding box center [333, 276] width 148 height 29
